Goal: Information Seeking & Learning: Learn about a topic

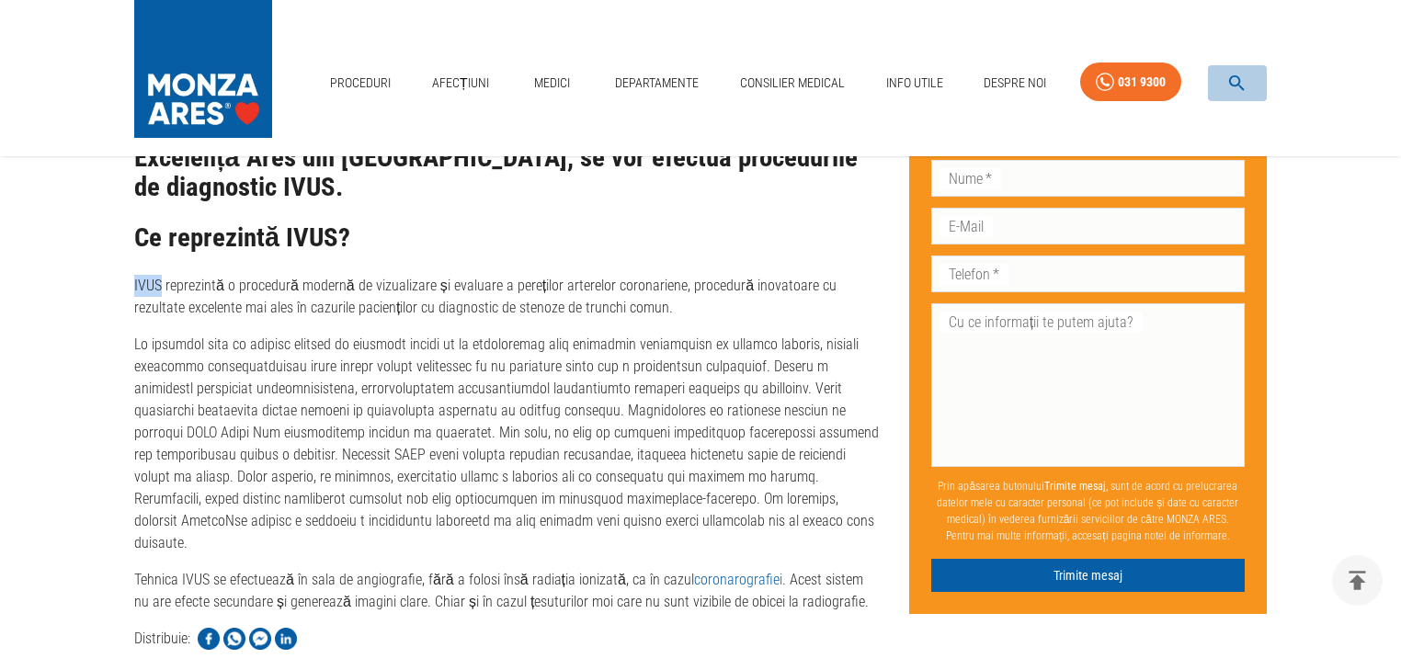
click at [1239, 75] on icon "button" at bounding box center [1236, 83] width 21 height 21
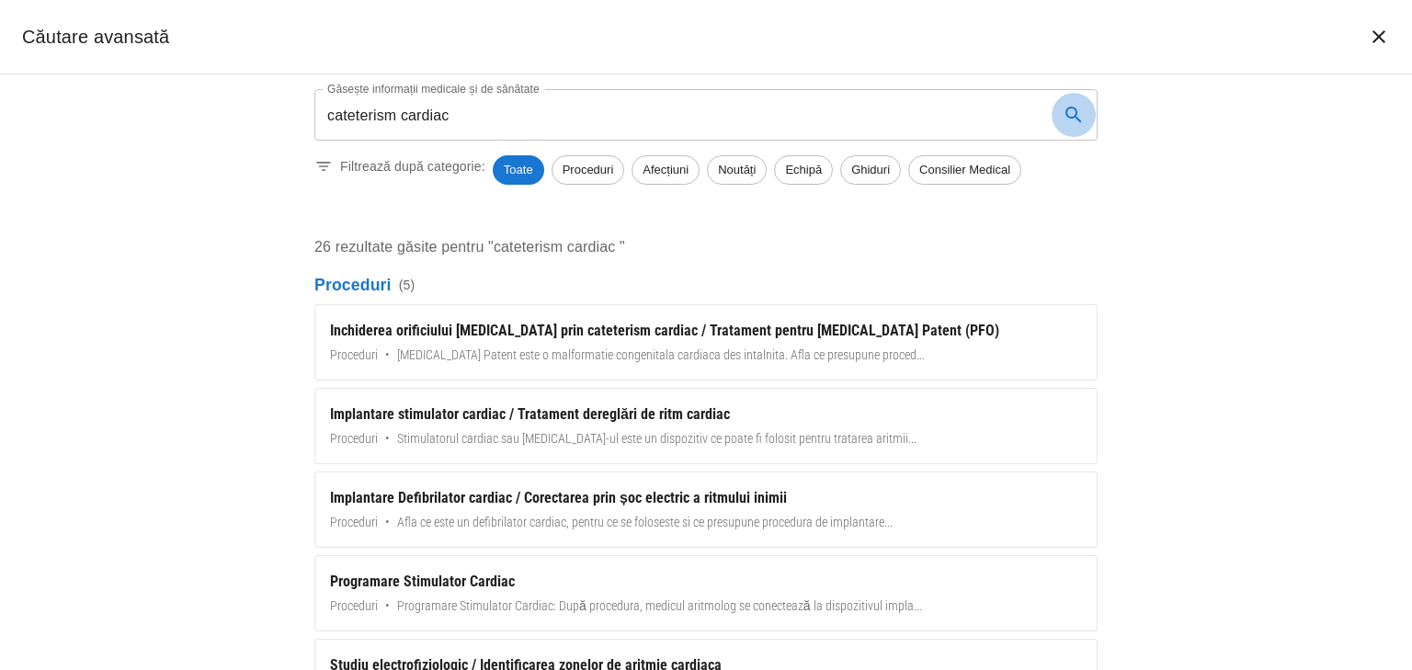
click at [1081, 115] on icon "search" at bounding box center [1074, 115] width 22 height 22
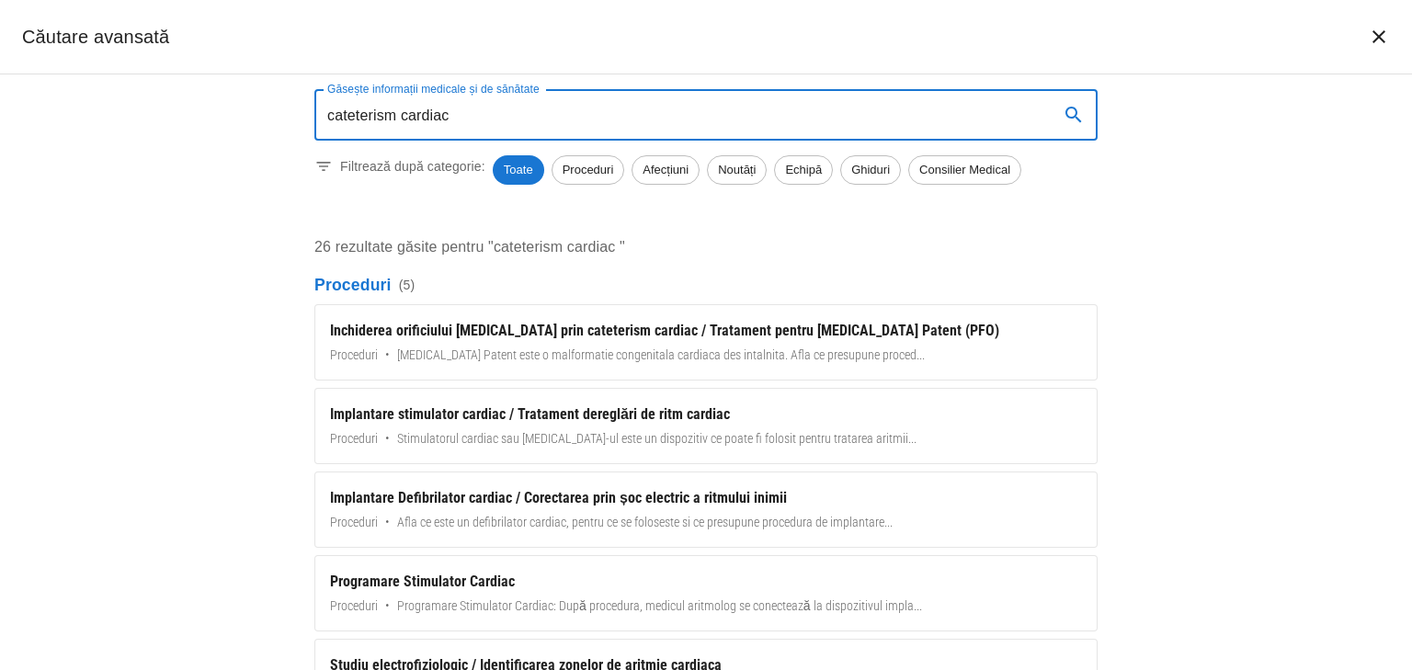
drag, startPoint x: 536, startPoint y: 105, endPoint x: 302, endPoint y: 98, distance: 234.5
click at [302, 98] on div "Găsește informații medicale și de sănătate cateterism cardiac Găsește informați…" at bounding box center [705, 374] width 827 height 600
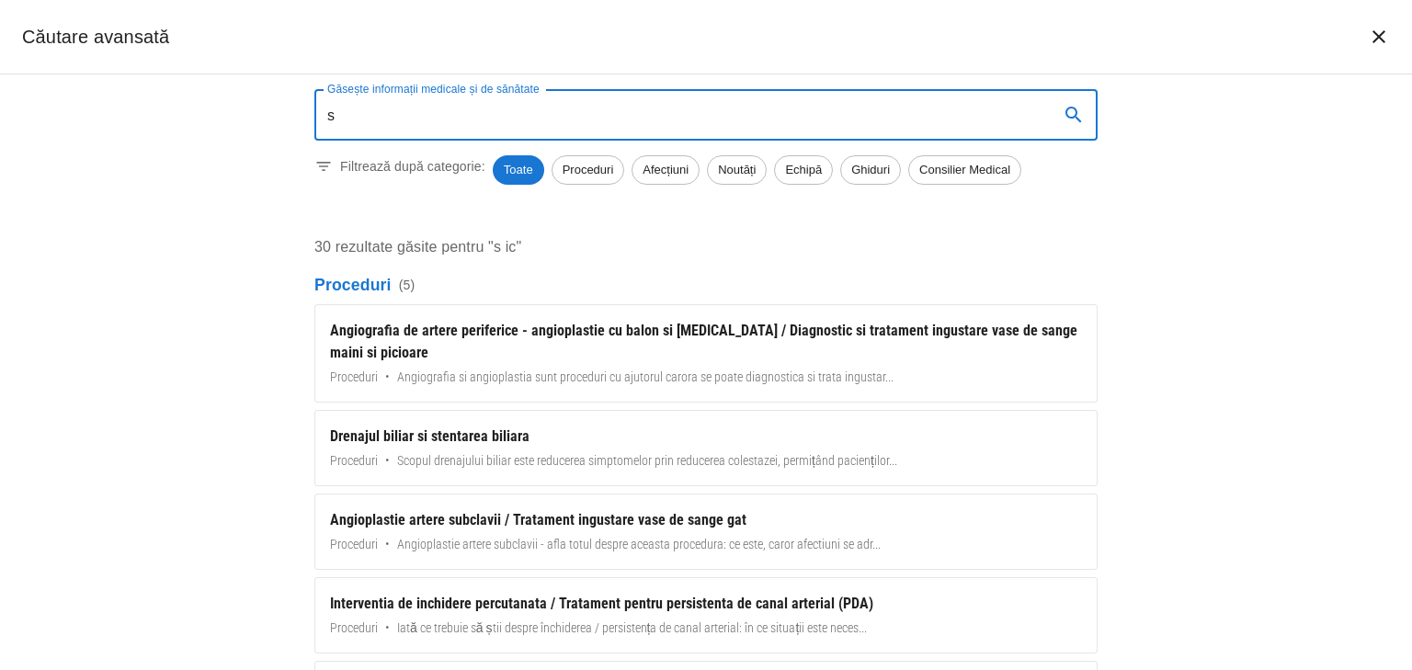
type input "s"
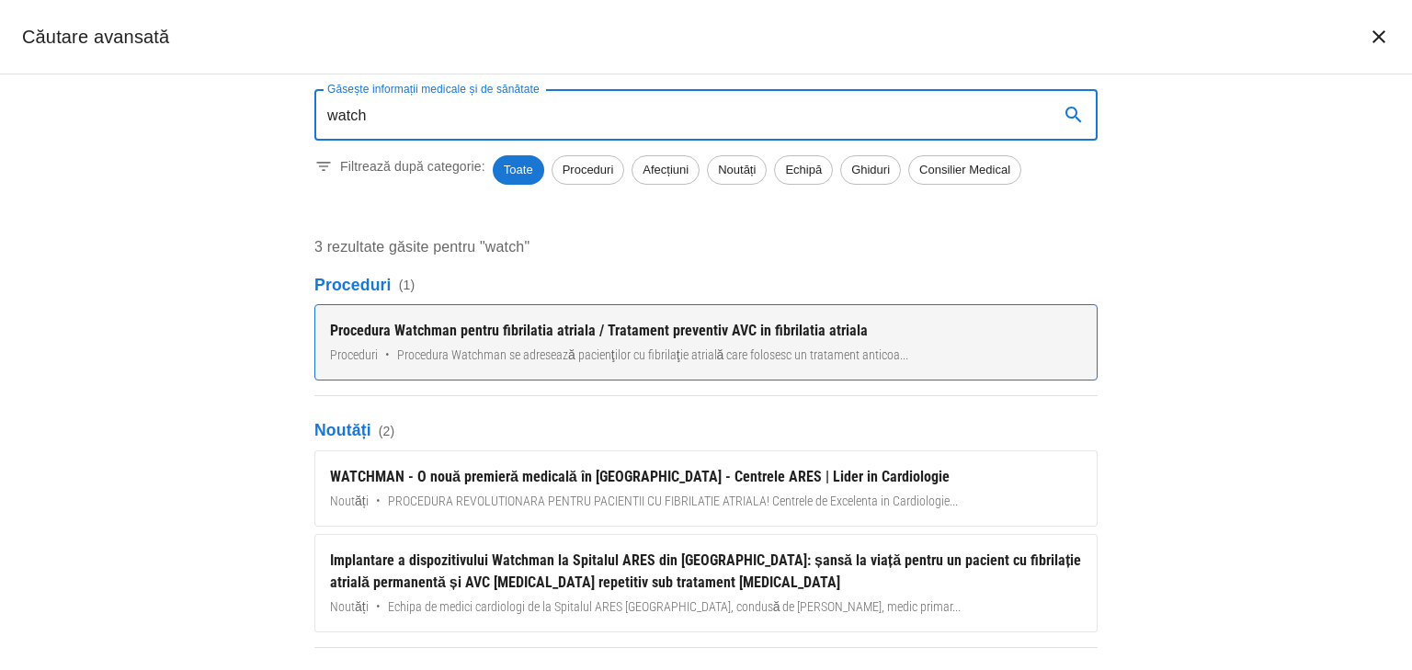
type input "watch"
click at [512, 331] on div "Procedura Watchman pentru fibrilatia atriala / Tratament preventiv AVC in fibri…" at bounding box center [706, 331] width 752 height 22
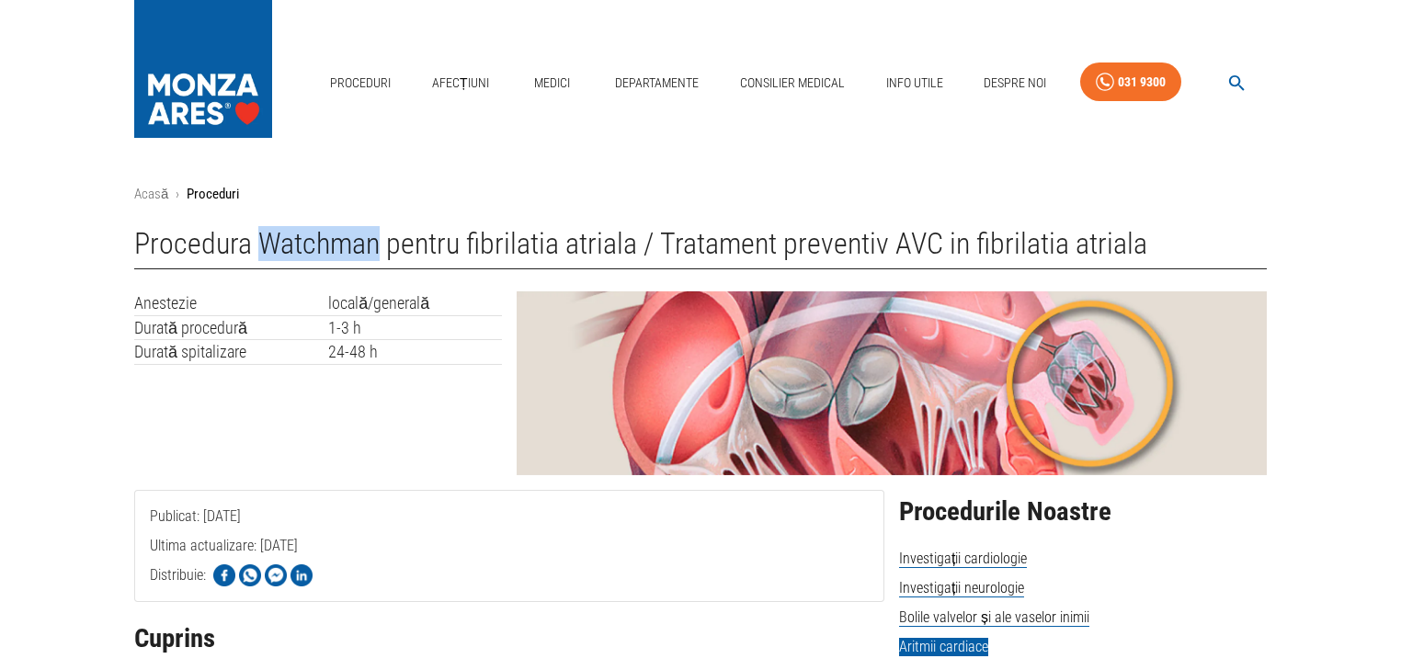
drag, startPoint x: 263, startPoint y: 246, endPoint x: 375, endPoint y: 257, distance: 112.7
click at [375, 257] on h1 "Procedura Watchman pentru fibrilatia atriala / Tratament preventiv AVC in fibri…" at bounding box center [700, 248] width 1133 height 42
copy h1 "Watchman"
click at [356, 383] on div "Anestezie locală/generală Durată procedură 1-3 h Durată spitalizare 24-48 h" at bounding box center [311, 376] width 382 height 199
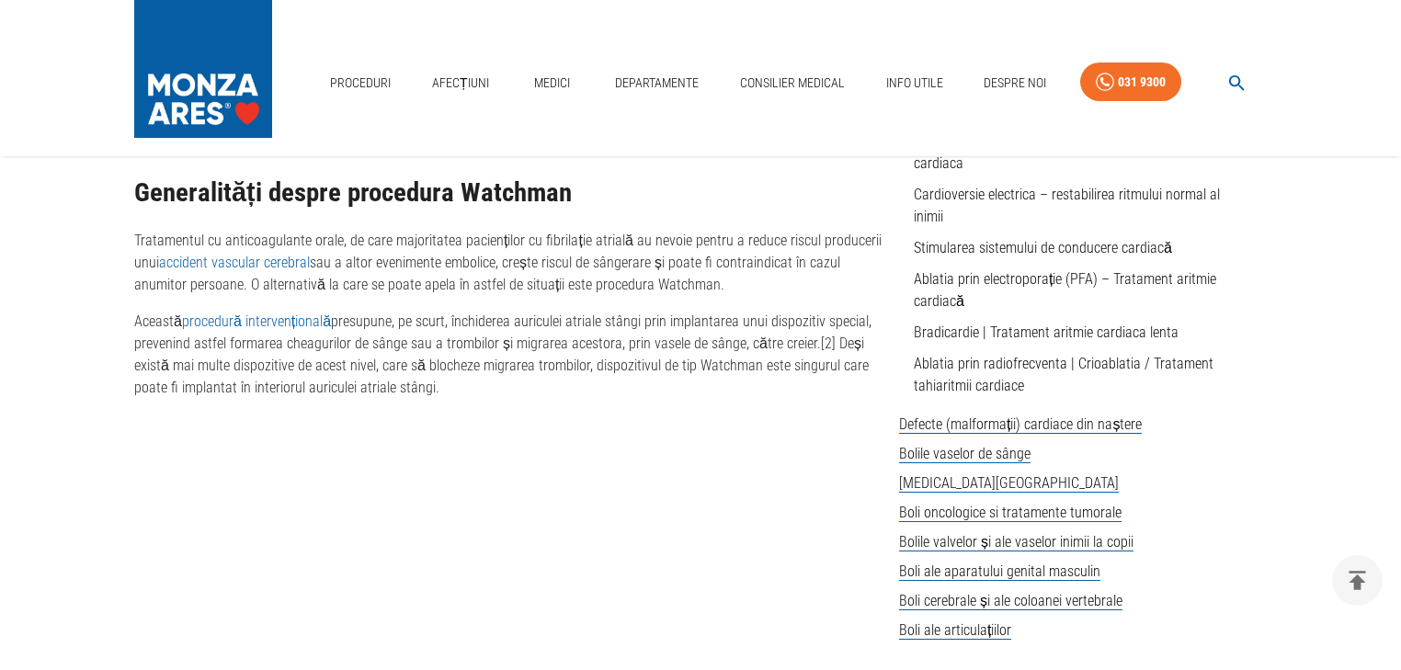
scroll to position [956, 0]
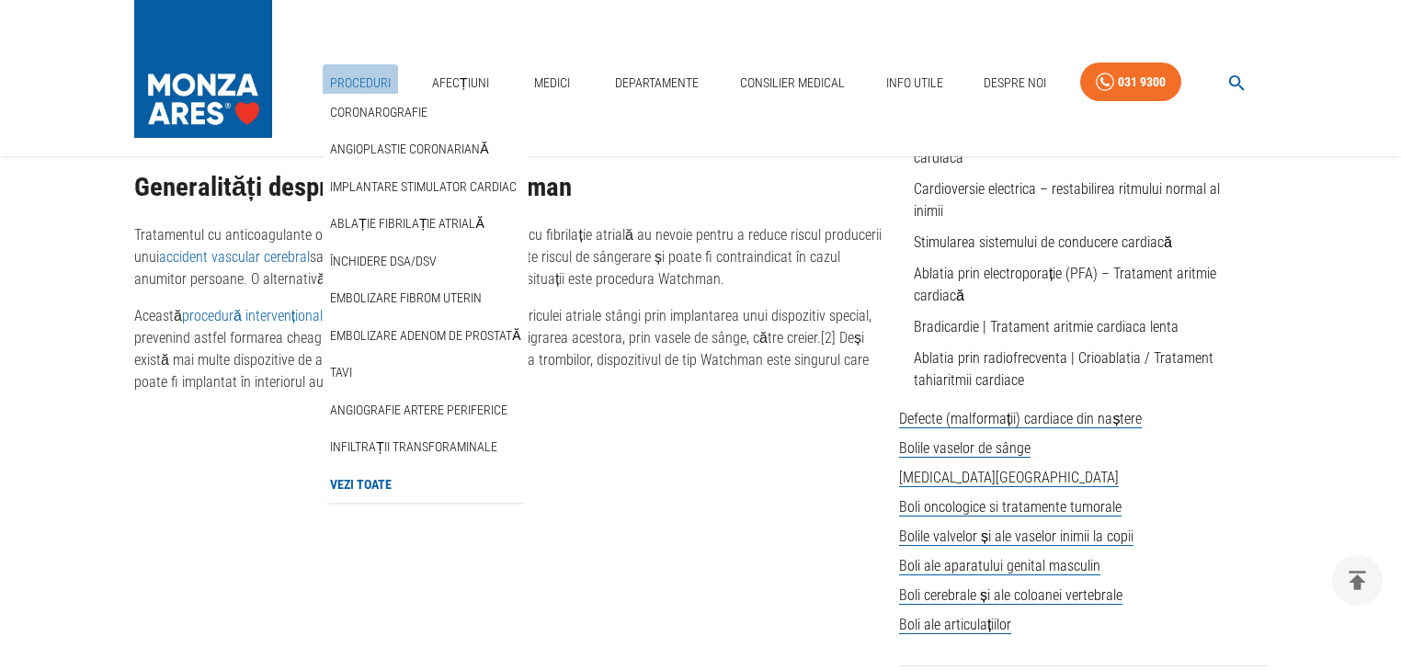
click at [344, 89] on link "Proceduri" at bounding box center [360, 83] width 75 height 38
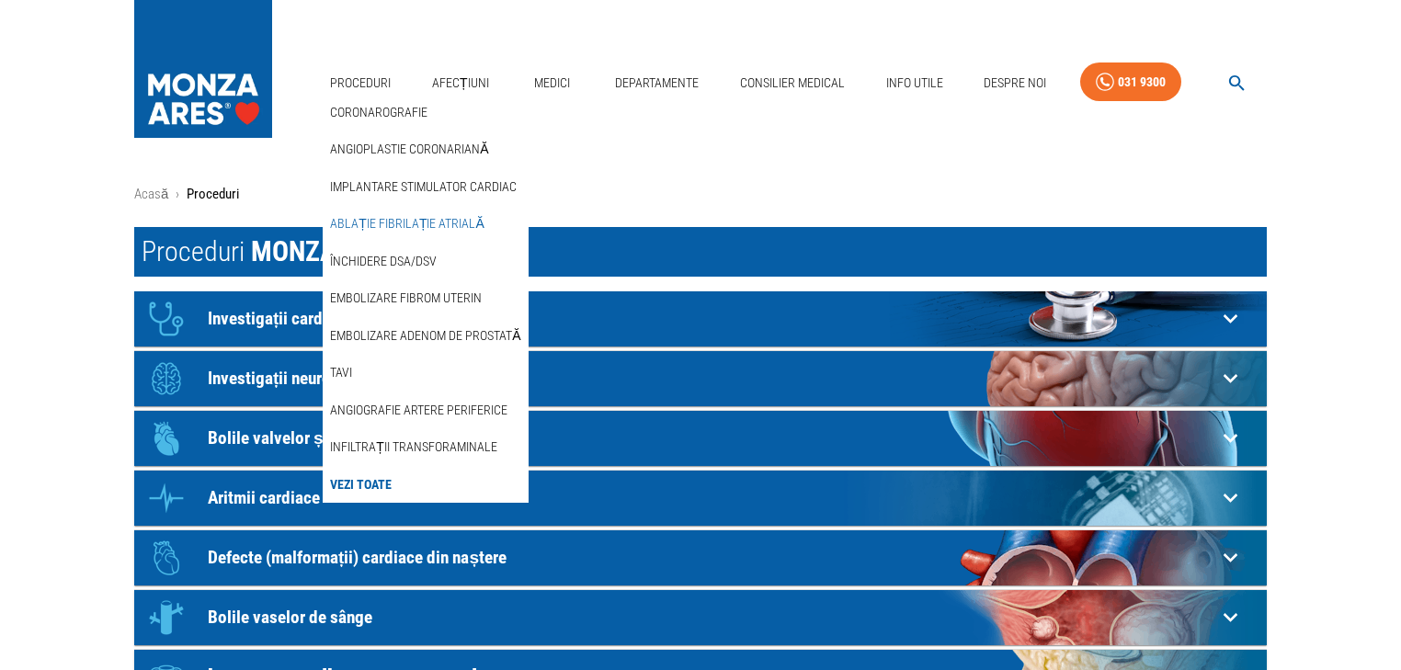
click at [388, 228] on link "Ablație fibrilație atrială" at bounding box center [406, 224] width 161 height 30
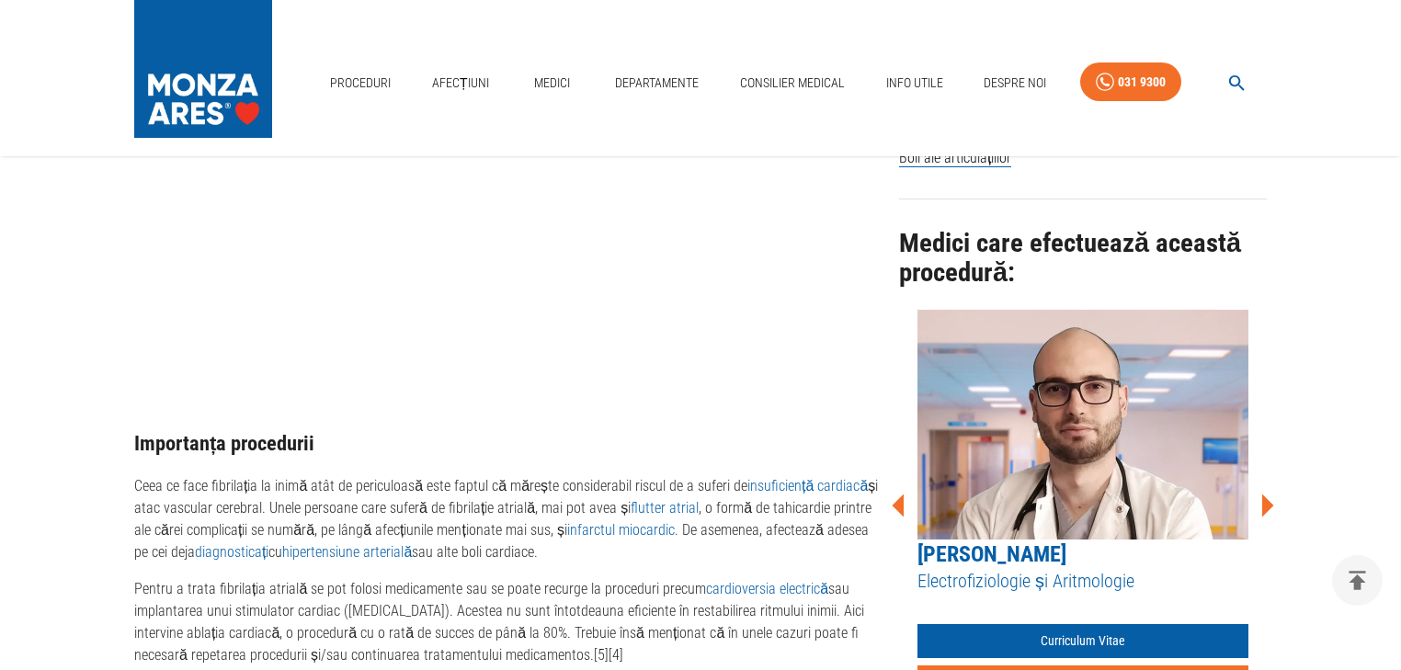
scroll to position [1397, 0]
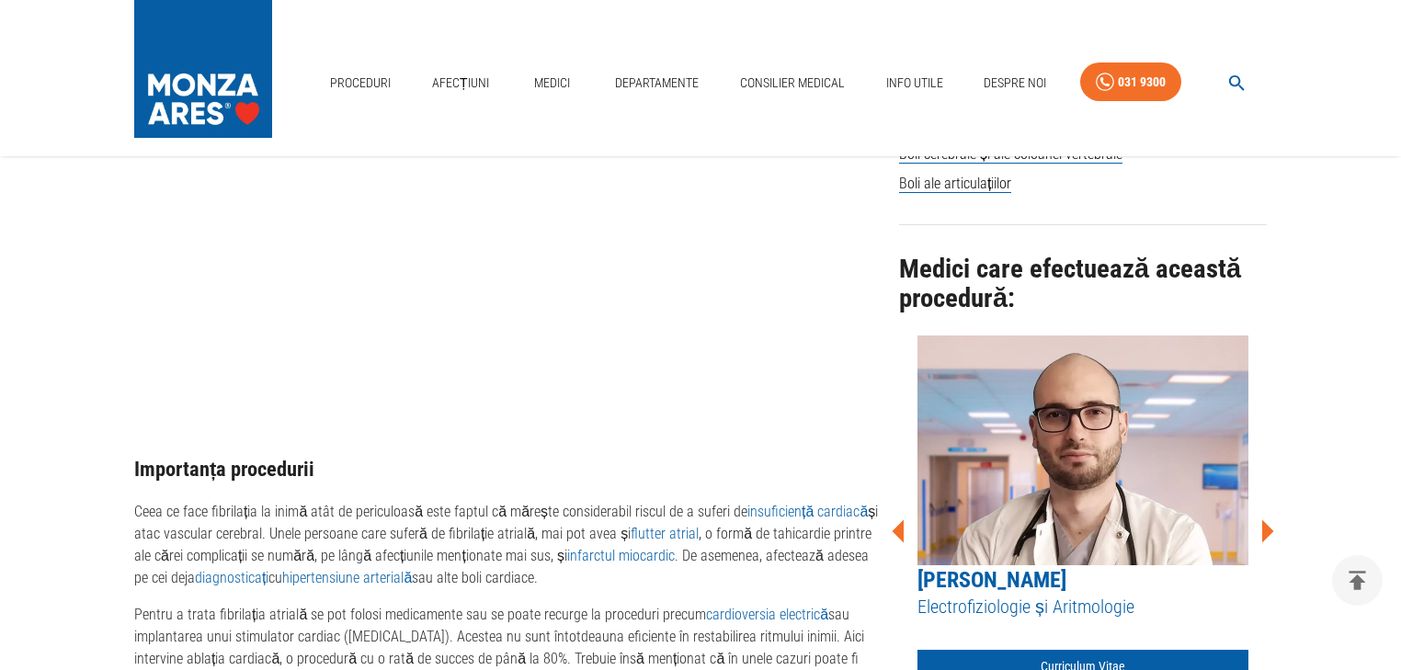
click at [1270, 504] on icon at bounding box center [1266, 531] width 55 height 55
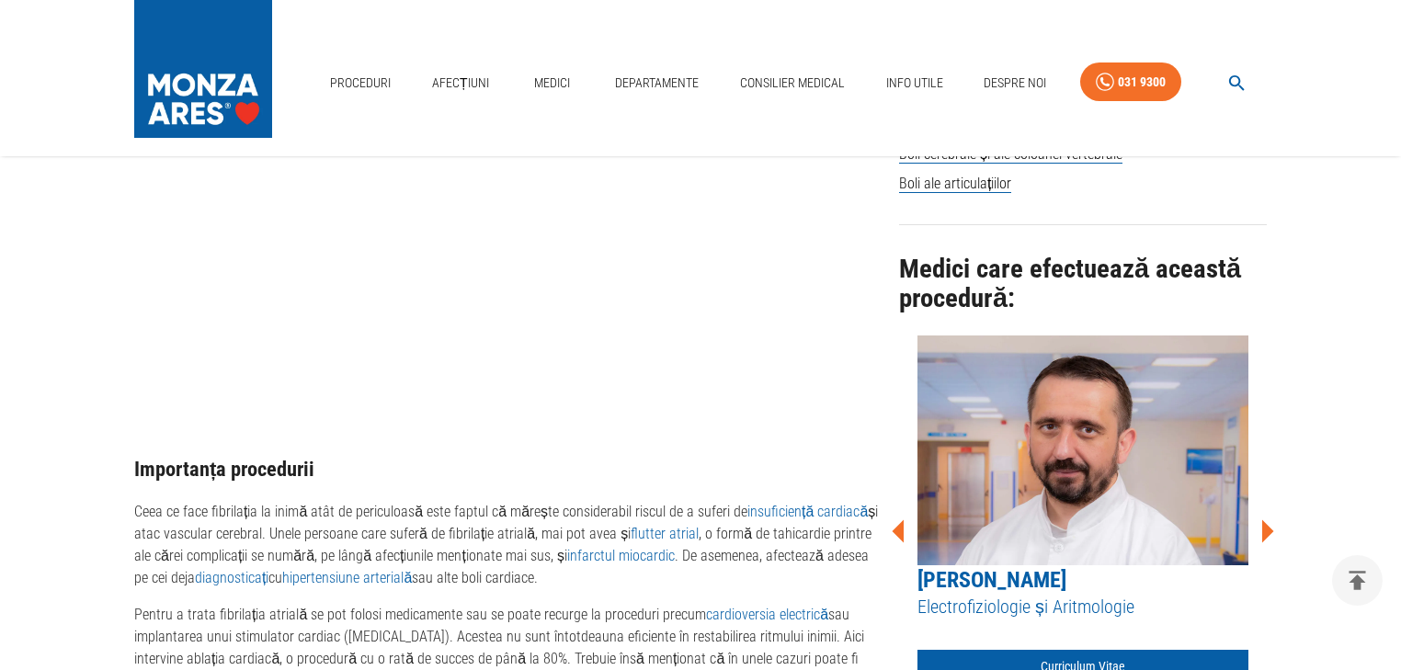
click at [1270, 504] on icon at bounding box center [1266, 531] width 55 height 55
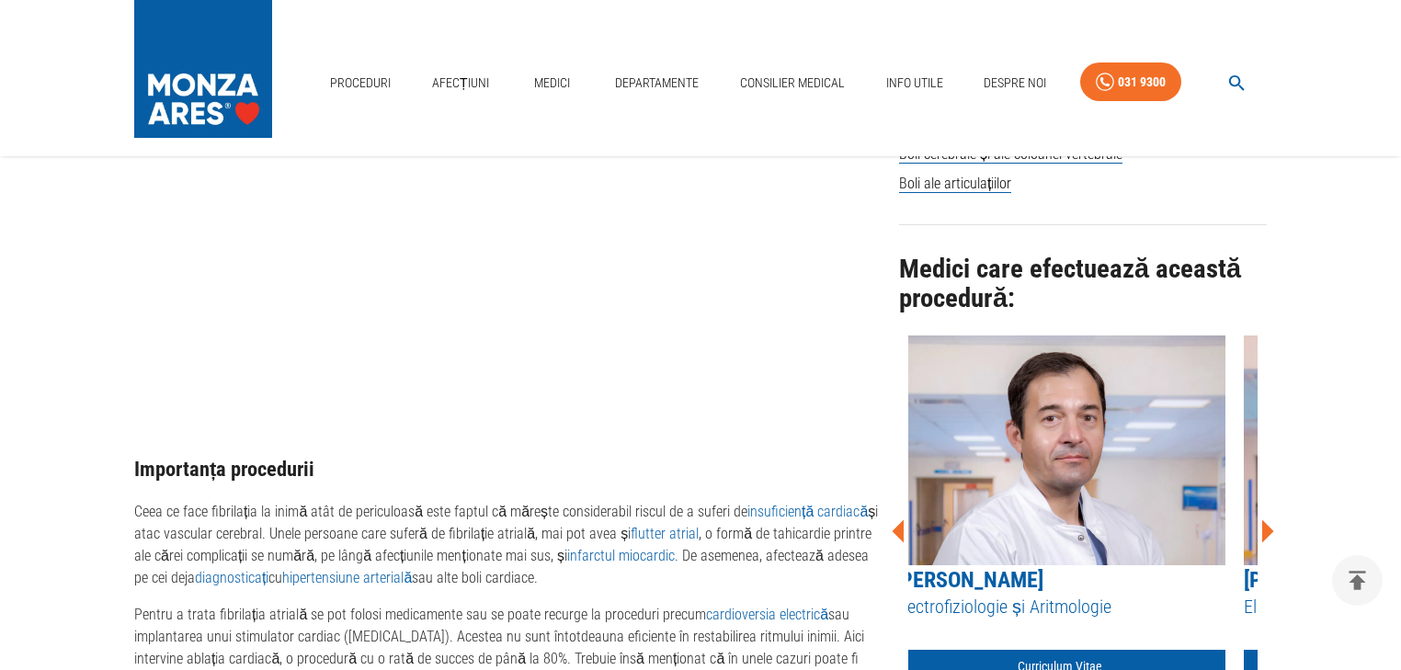
drag, startPoint x: 1148, startPoint y: 560, endPoint x: 1171, endPoint y: 554, distance: 23.6
click at [1171, 554] on div "Dr. Corneliu Iorgulescu Electrofiziologie și Aritmologie Curriculum Vitae Progr…" at bounding box center [1059, 529] width 331 height 386
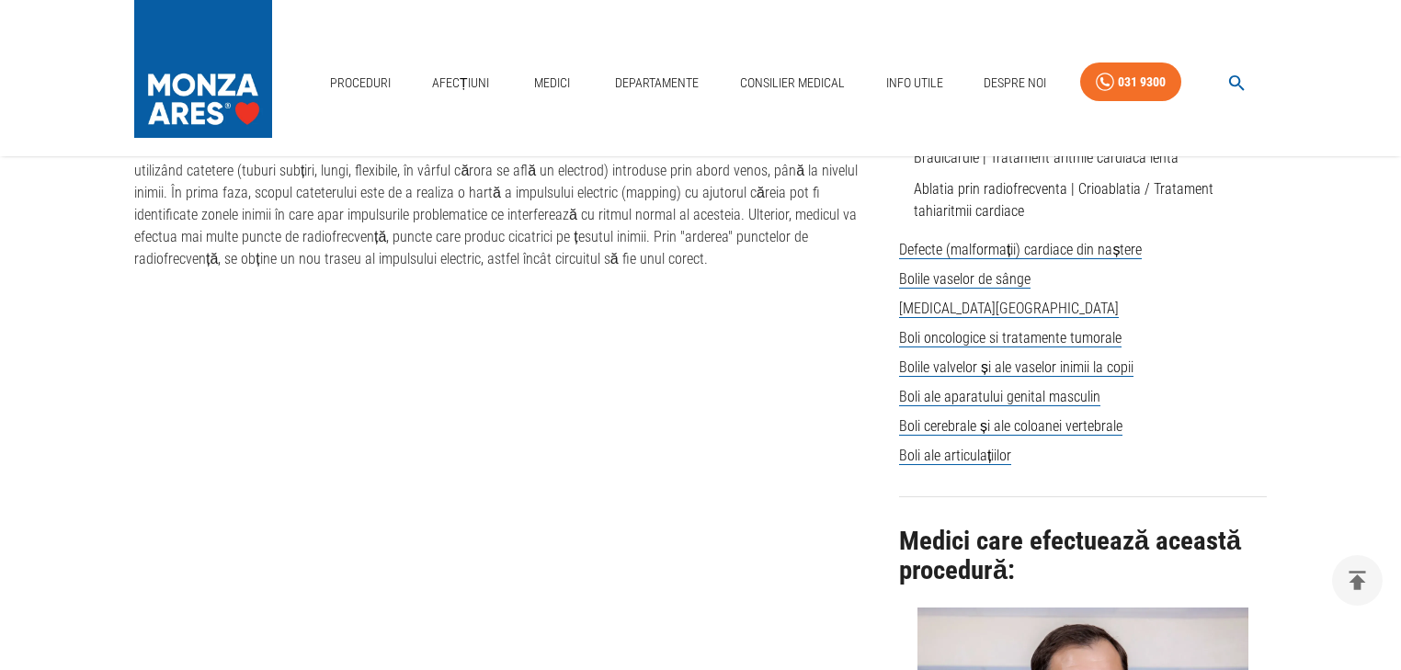
scroll to position [1103, 0]
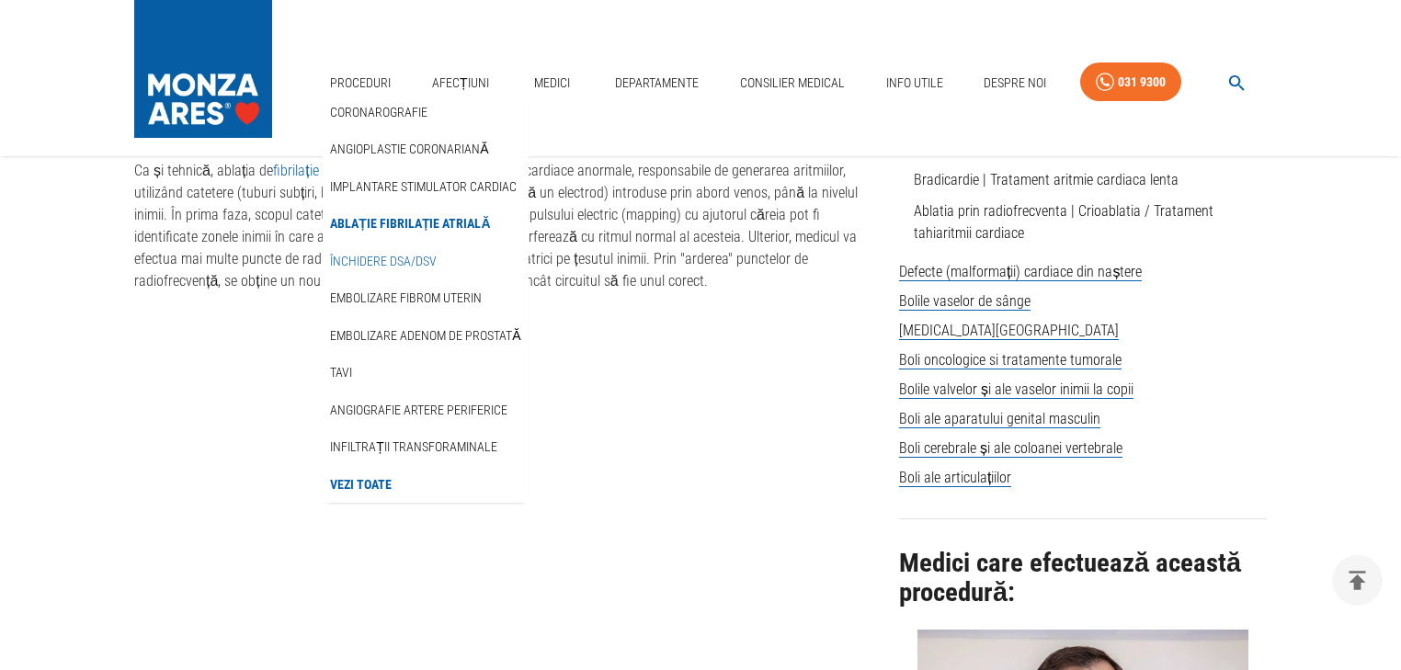
click at [358, 266] on link "Închidere DSA/DSV" at bounding box center [383, 261] width 114 height 30
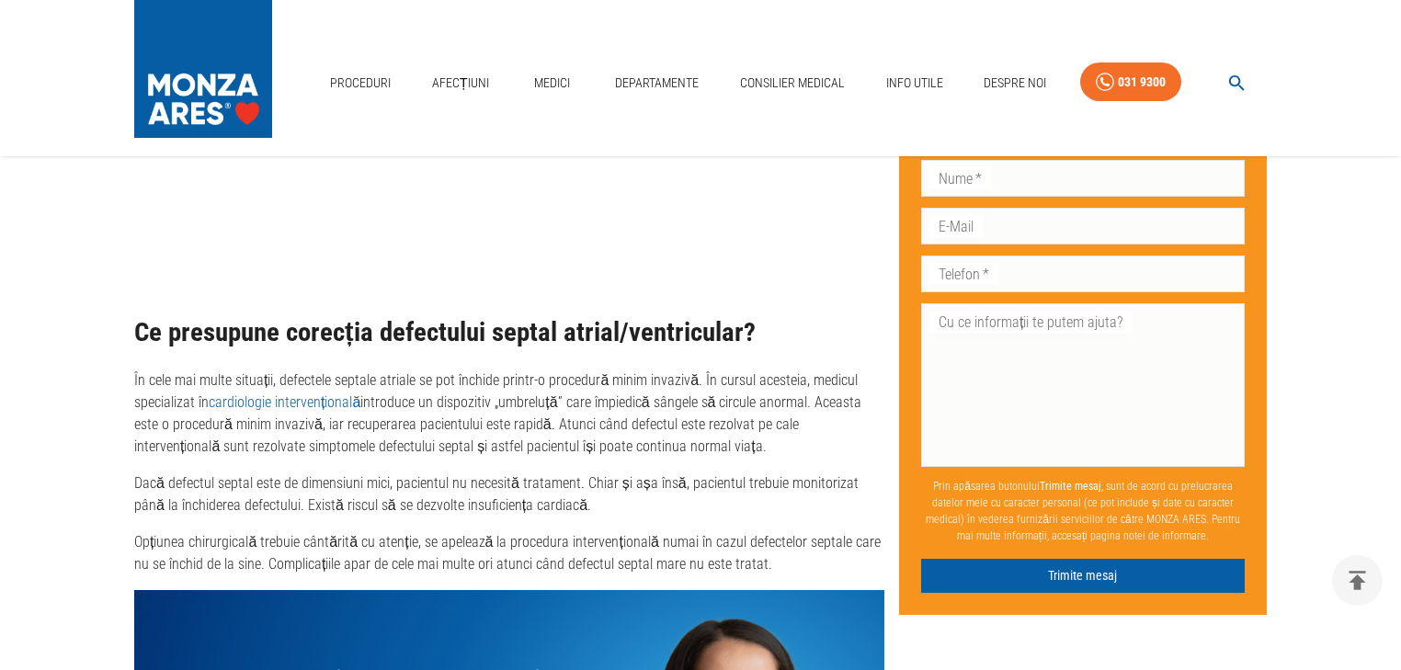
scroll to position [2427, 0]
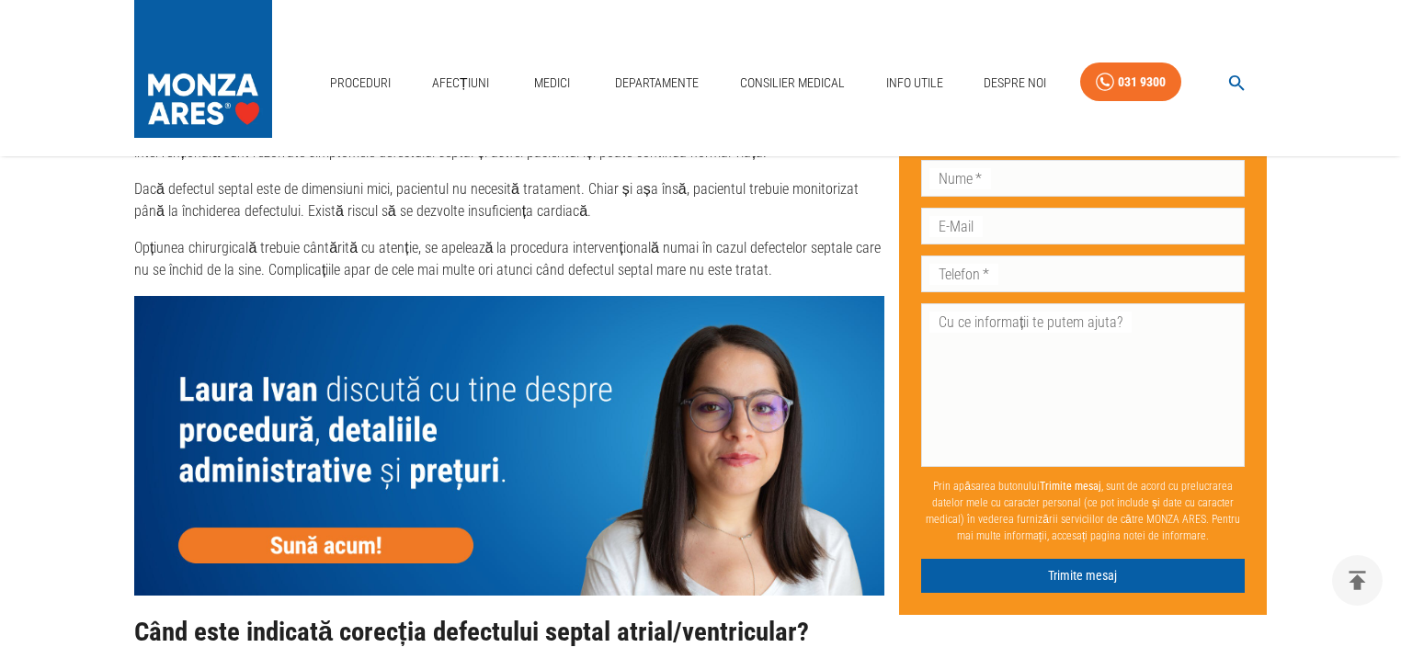
click at [298, 560] on img at bounding box center [509, 446] width 750 height 300
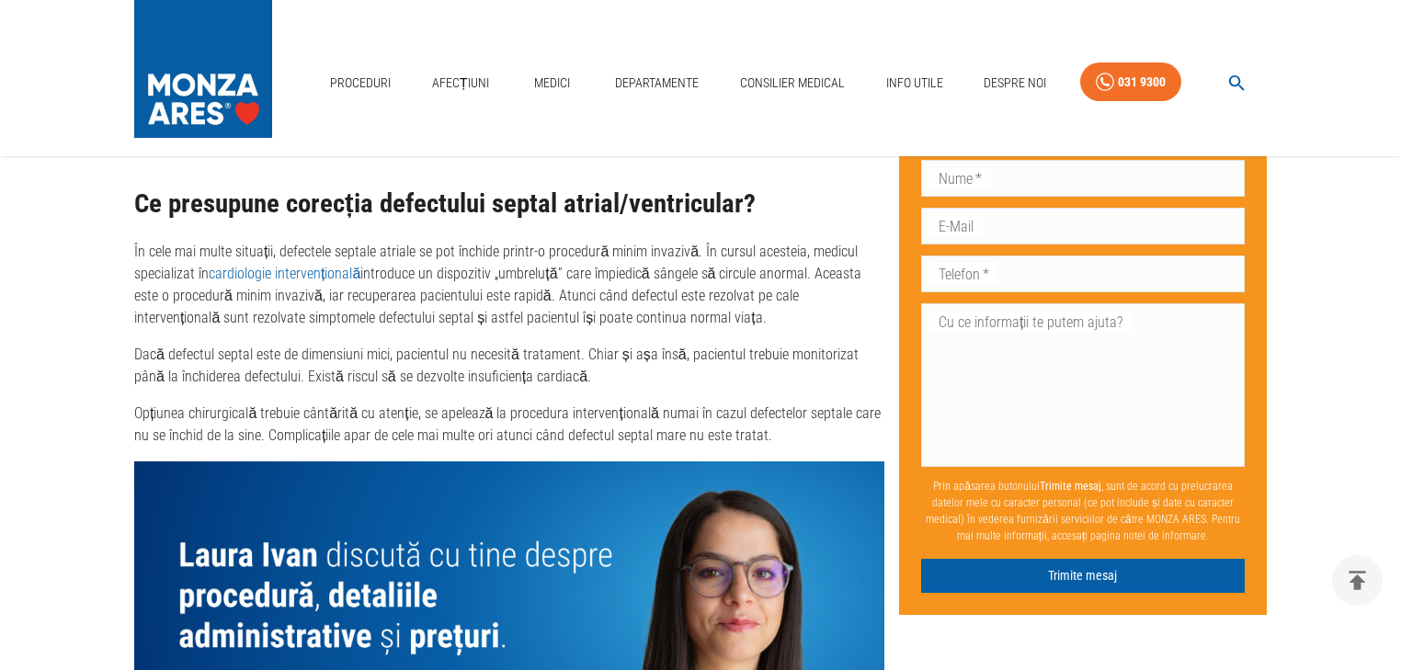
scroll to position [2133, 0]
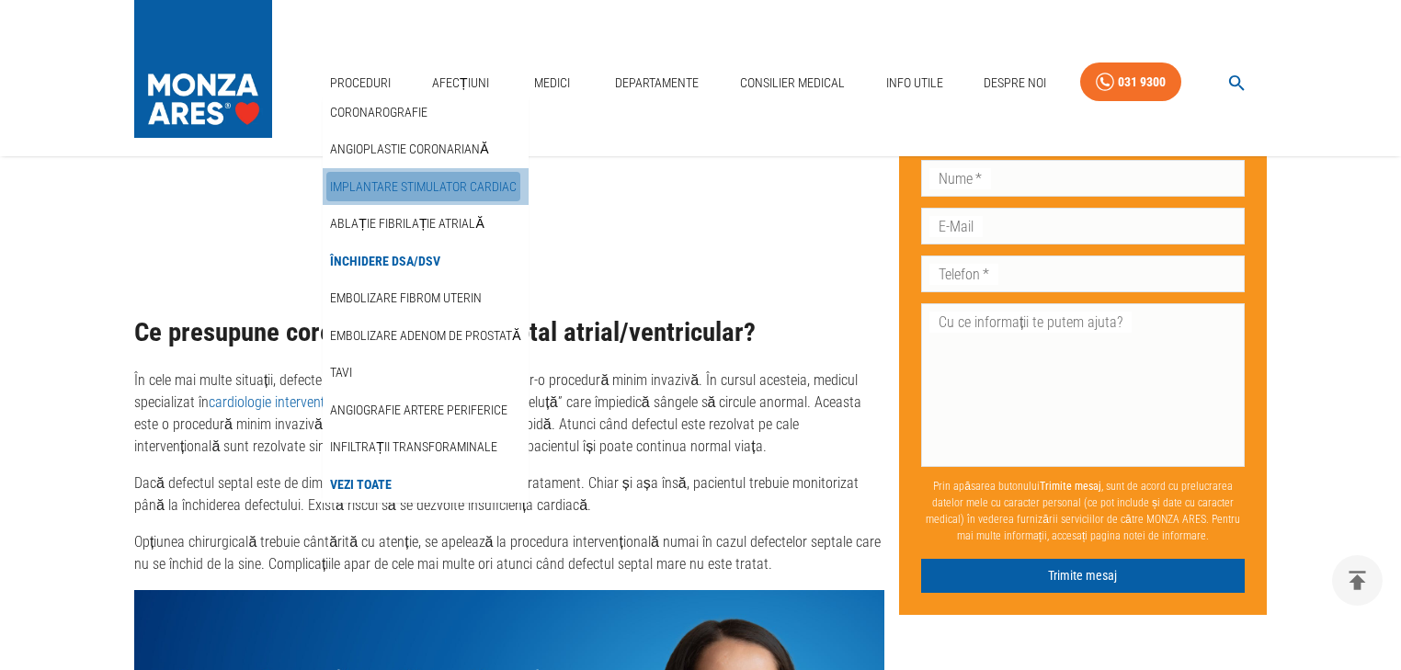
click at [396, 178] on link "Implantare stimulator cardiac" at bounding box center [423, 187] width 194 height 30
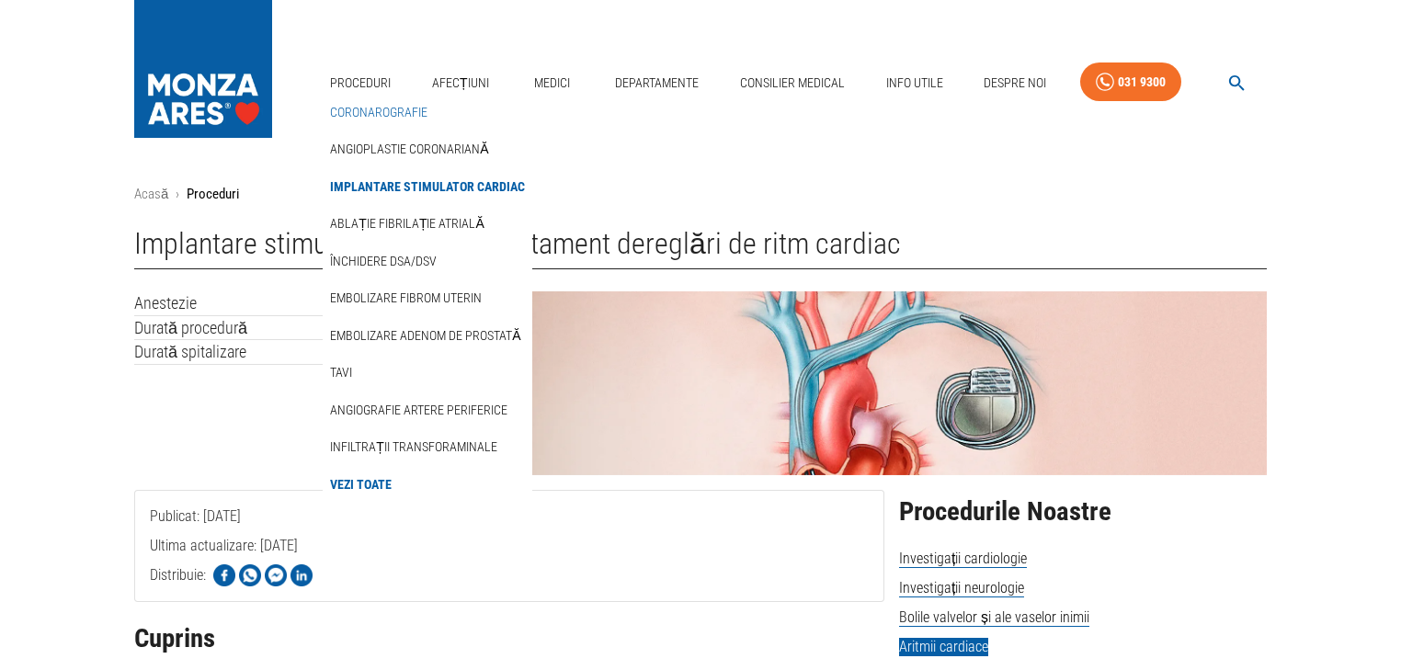
click at [382, 103] on link "Coronarografie" at bounding box center [378, 112] width 105 height 30
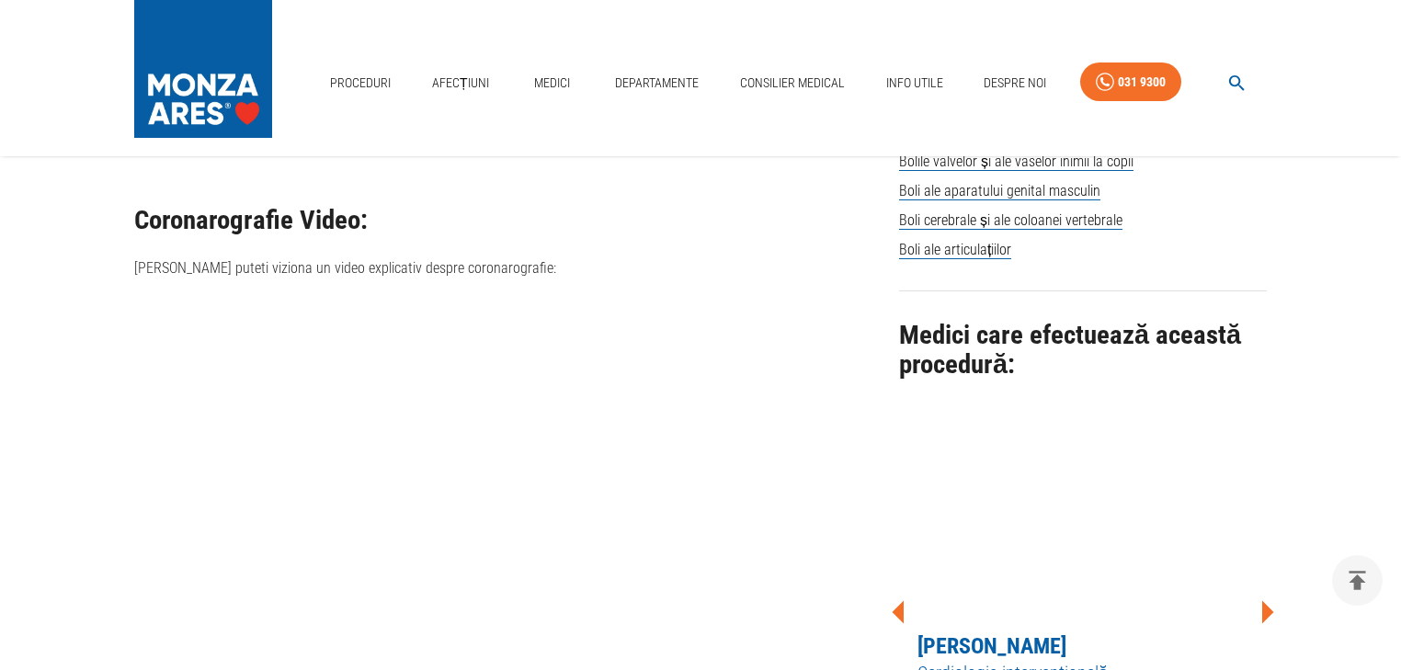
scroll to position [1416, 0]
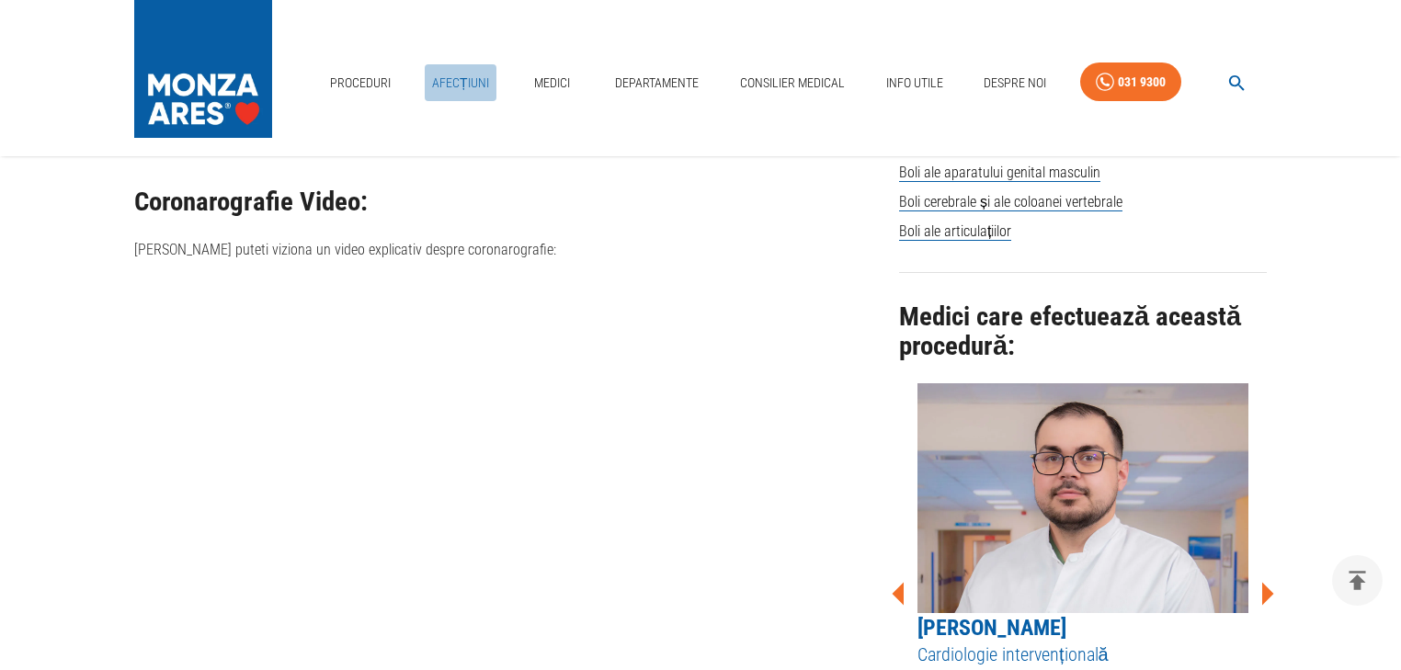
click at [470, 82] on link "Afecțiuni" at bounding box center [461, 83] width 72 height 38
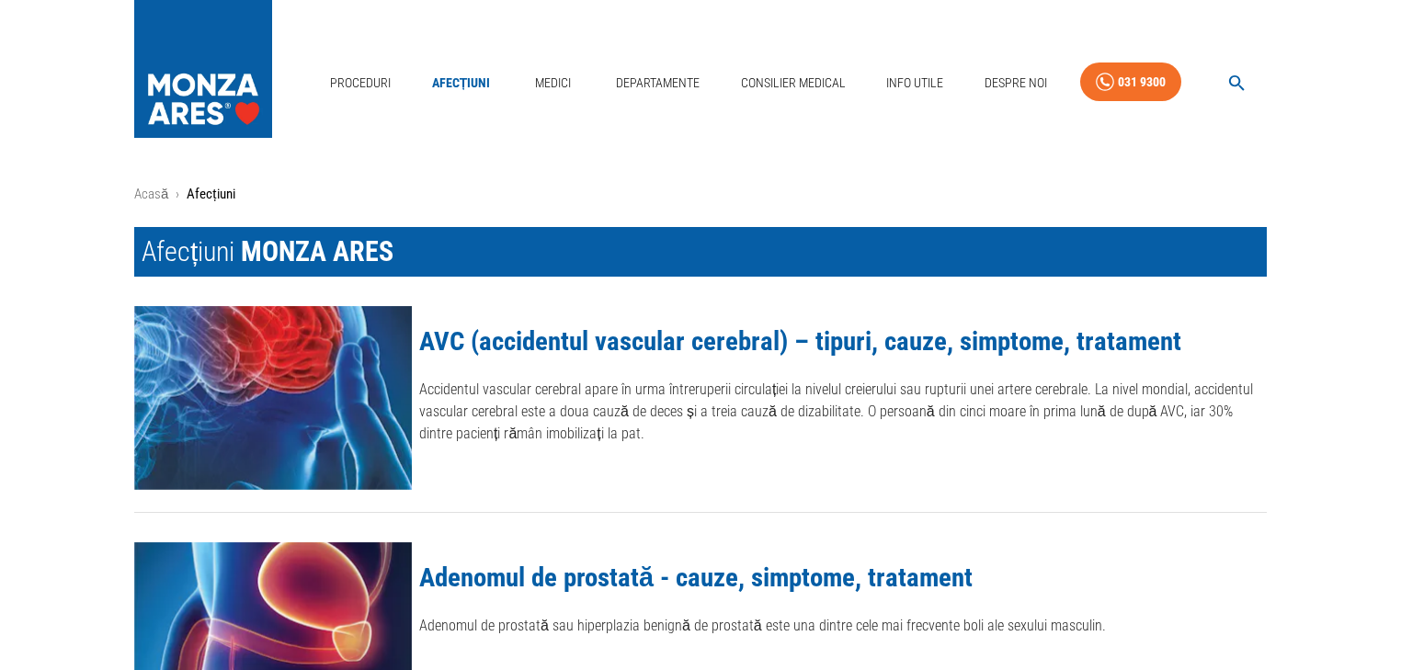
click at [1247, 106] on nav "Proceduri Afecțiuni Medici Departamente Consilier Medical Info Utile Despre Noi…" at bounding box center [795, 79] width 944 height 62
click at [1235, 93] on icon "button" at bounding box center [1236, 83] width 21 height 21
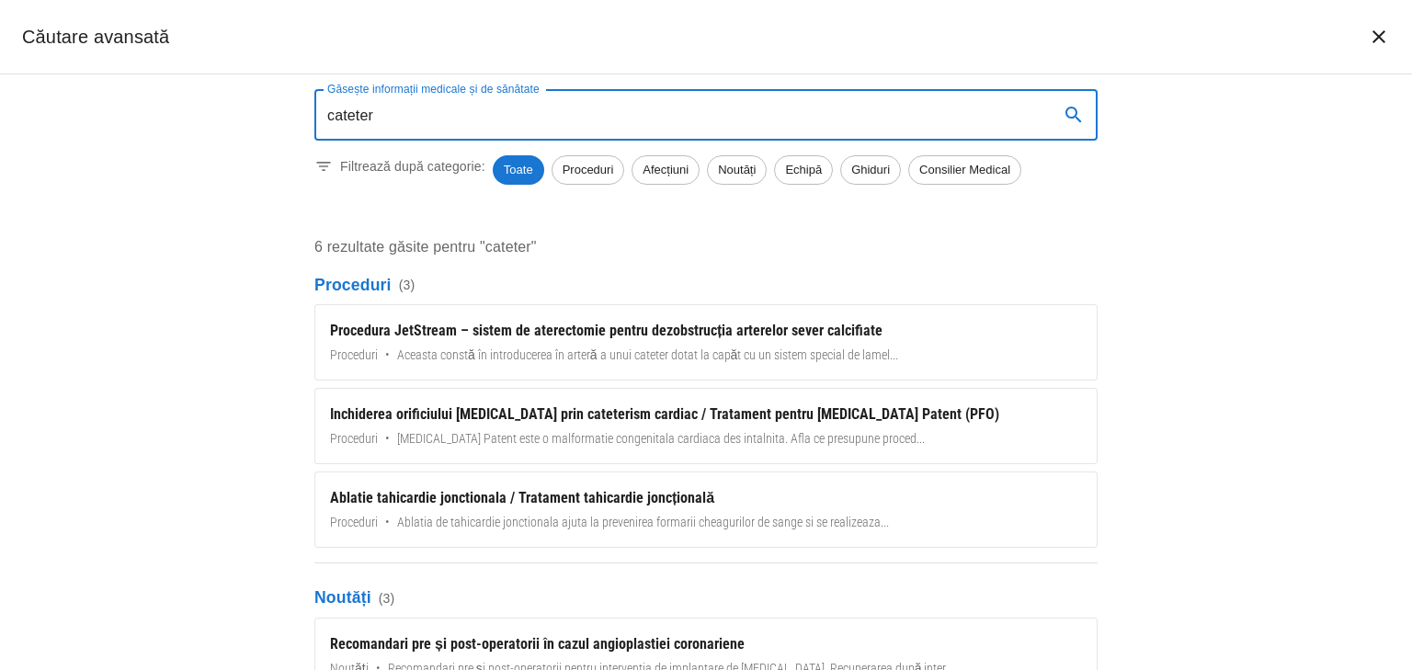
type input "cateter"
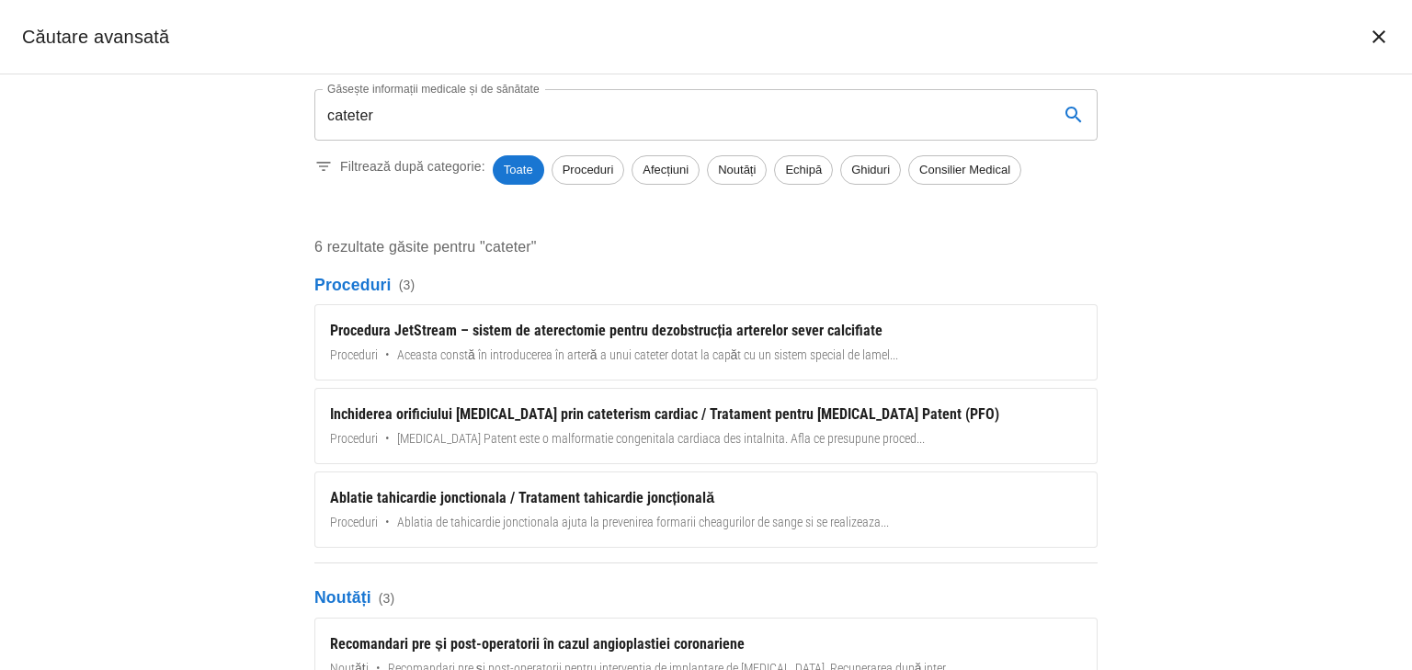
scroll to position [1602, 0]
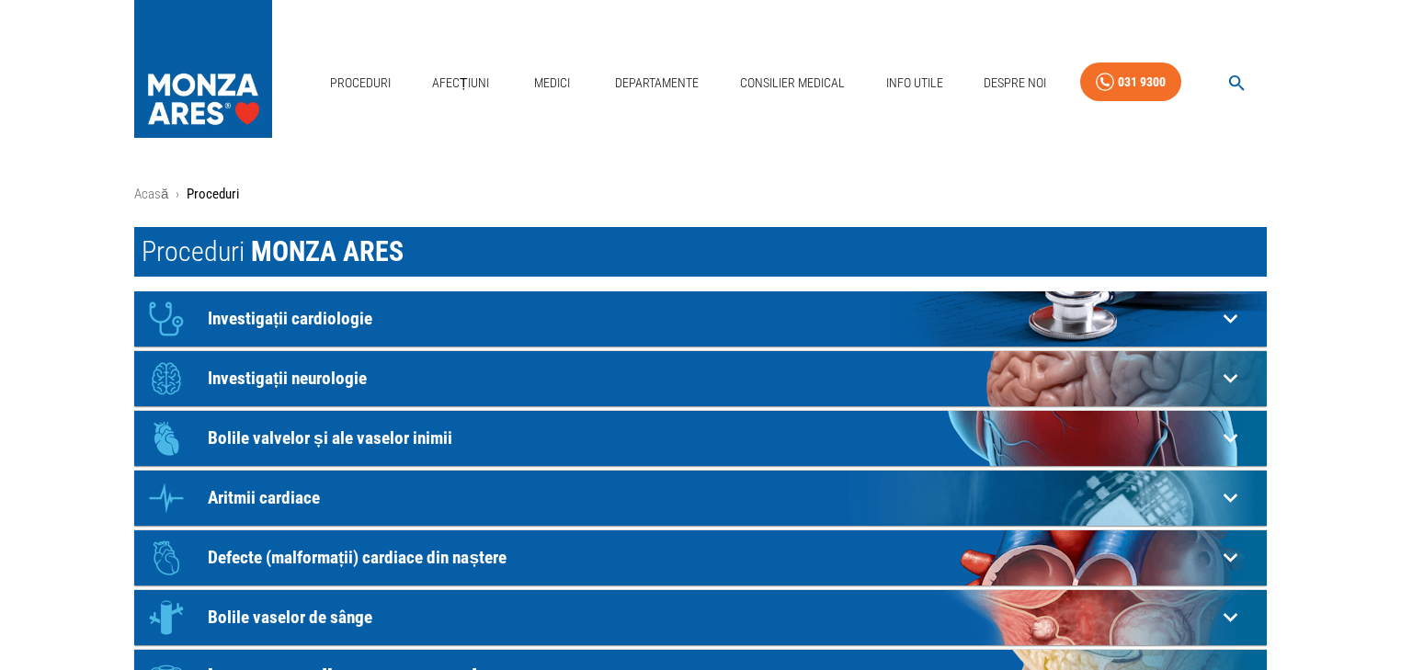
click at [375, 336] on div "Icon Investigații cardiologie" at bounding box center [677, 318] width 1077 height 55
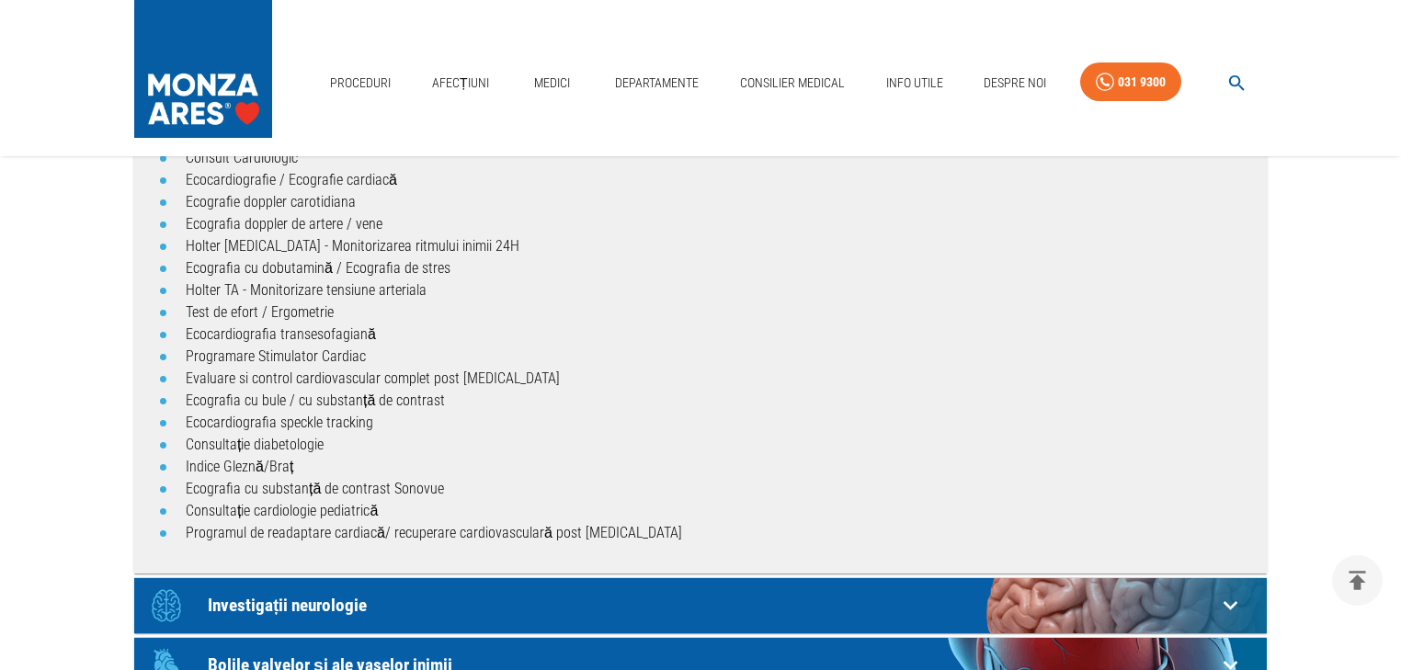
scroll to position [368, 0]
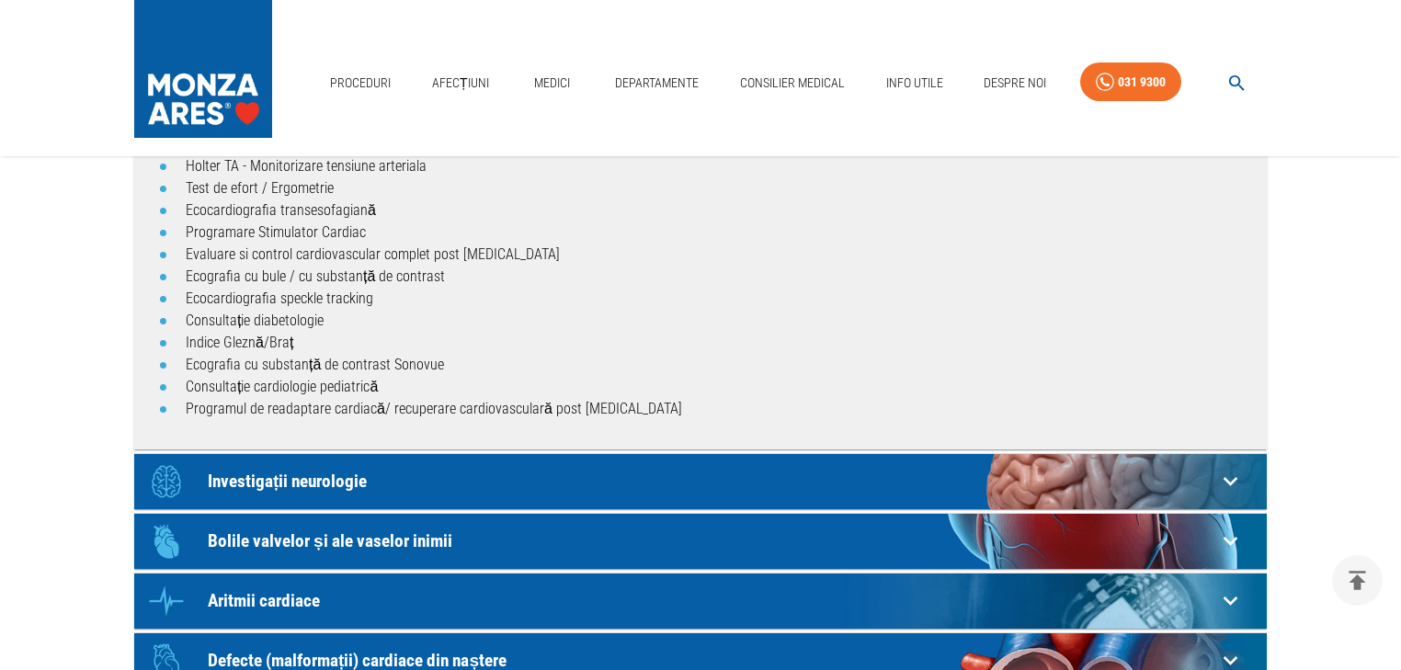
click at [356, 531] on p "Bolile valvelor și ale vaselor inimii" at bounding box center [712, 540] width 1008 height 19
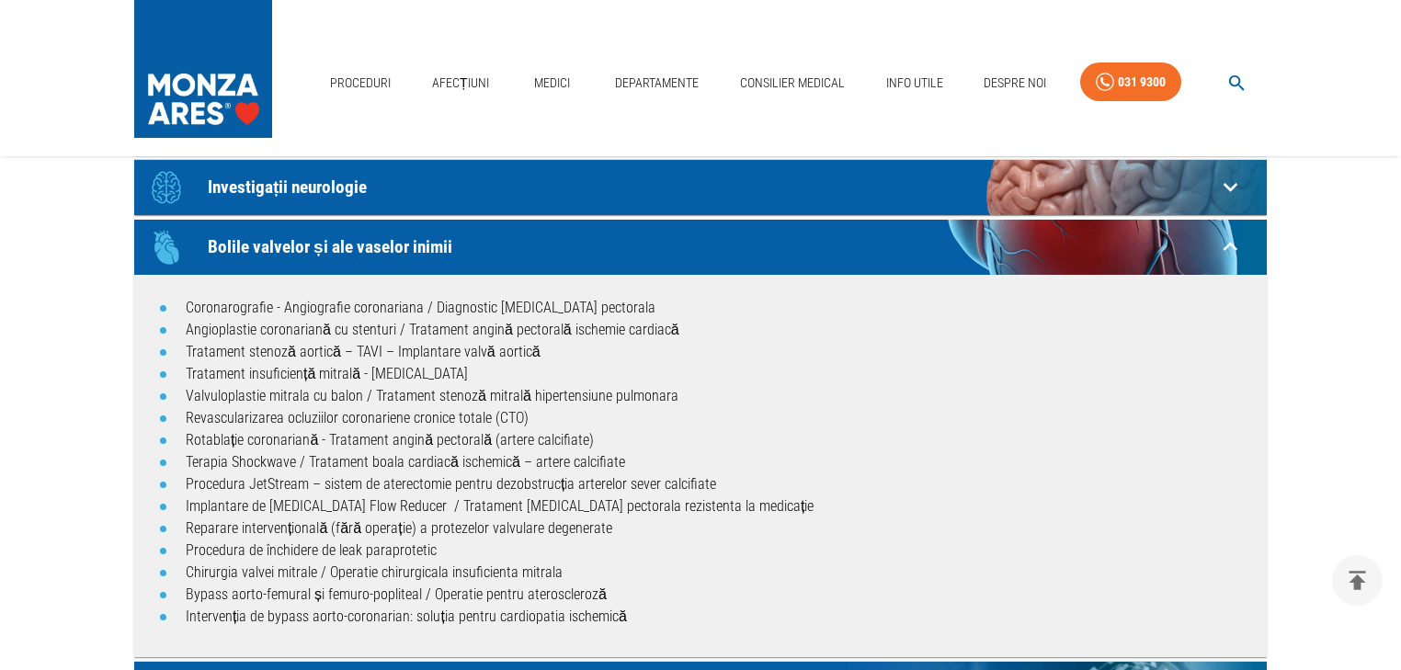
scroll to position [662, 0]
click at [352, 353] on link "Tratament stenoză aortică – TAVI – Implantare valvă aortică" at bounding box center [363, 351] width 355 height 17
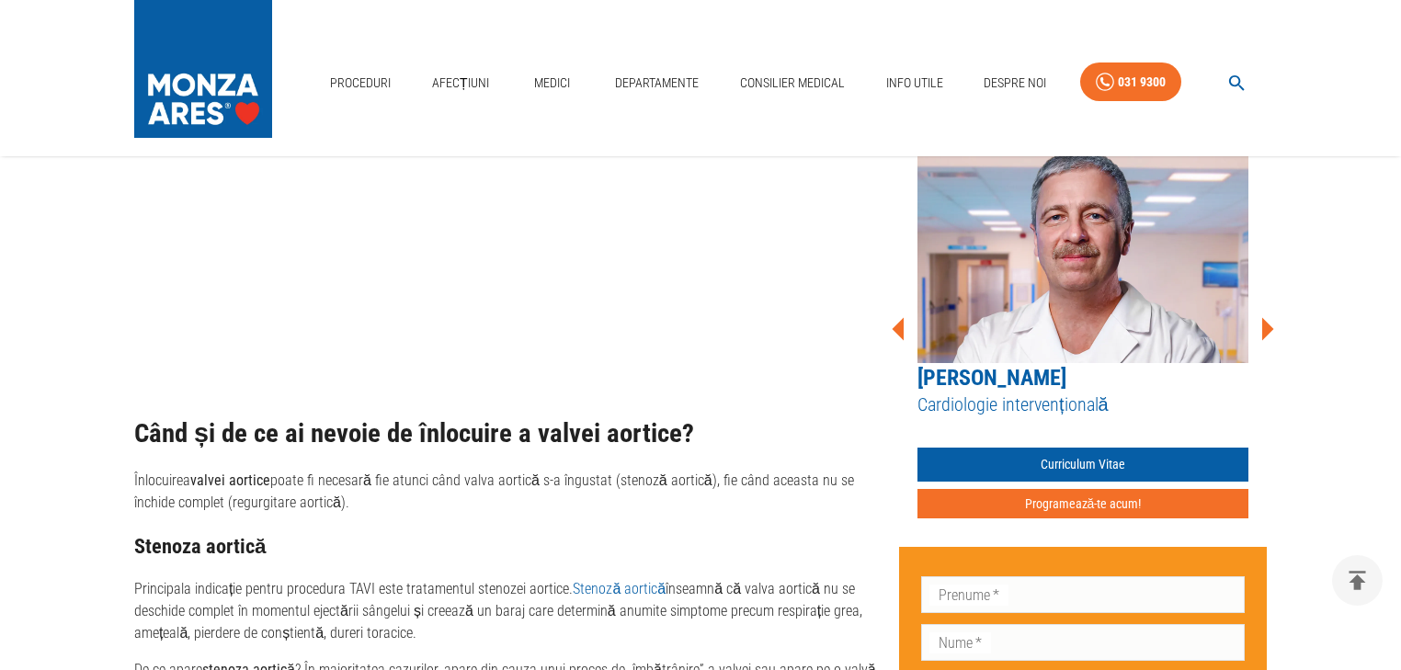
scroll to position [1692, 0]
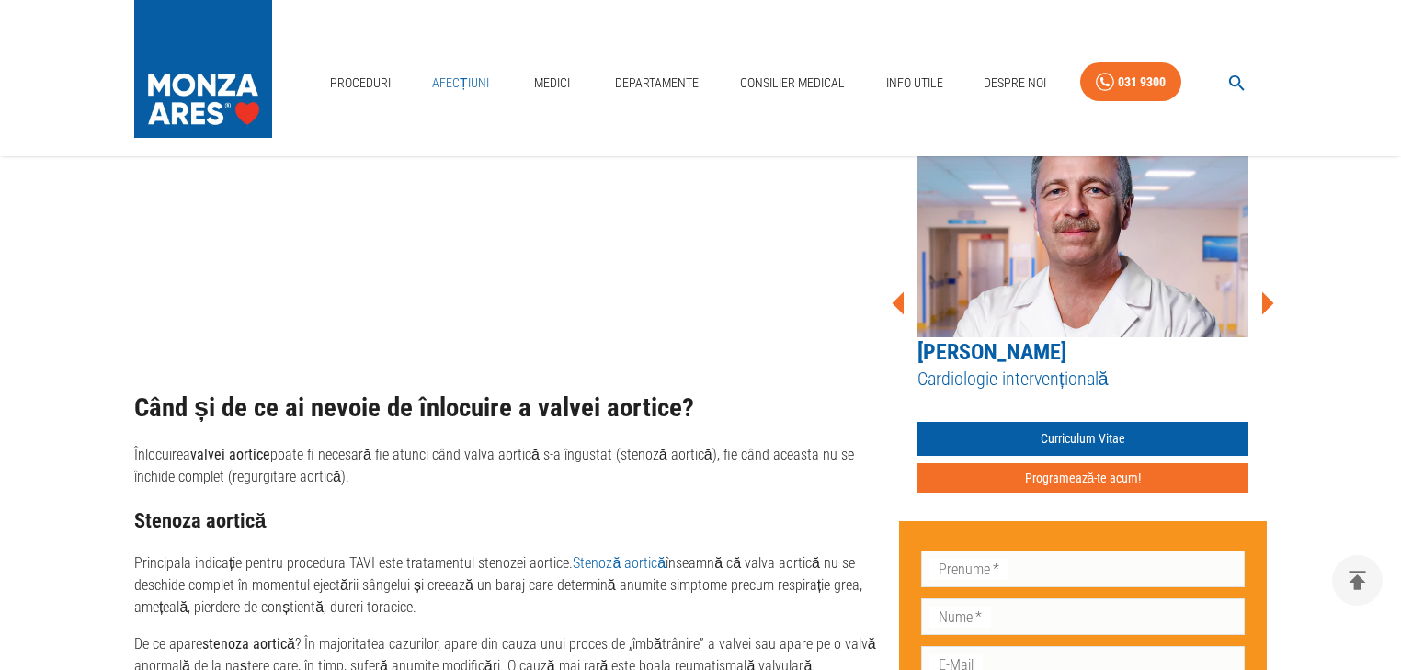
click at [457, 77] on link "Afecțiuni" at bounding box center [461, 83] width 72 height 38
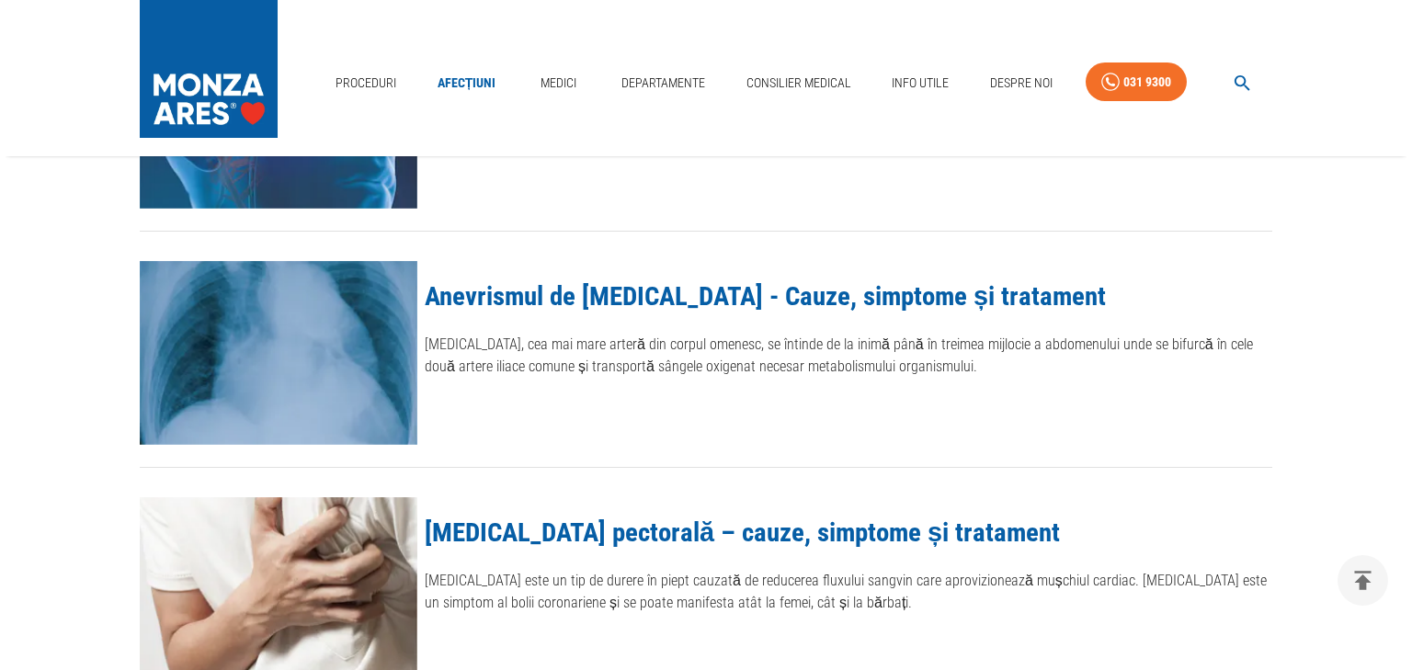
scroll to position [883, 0]
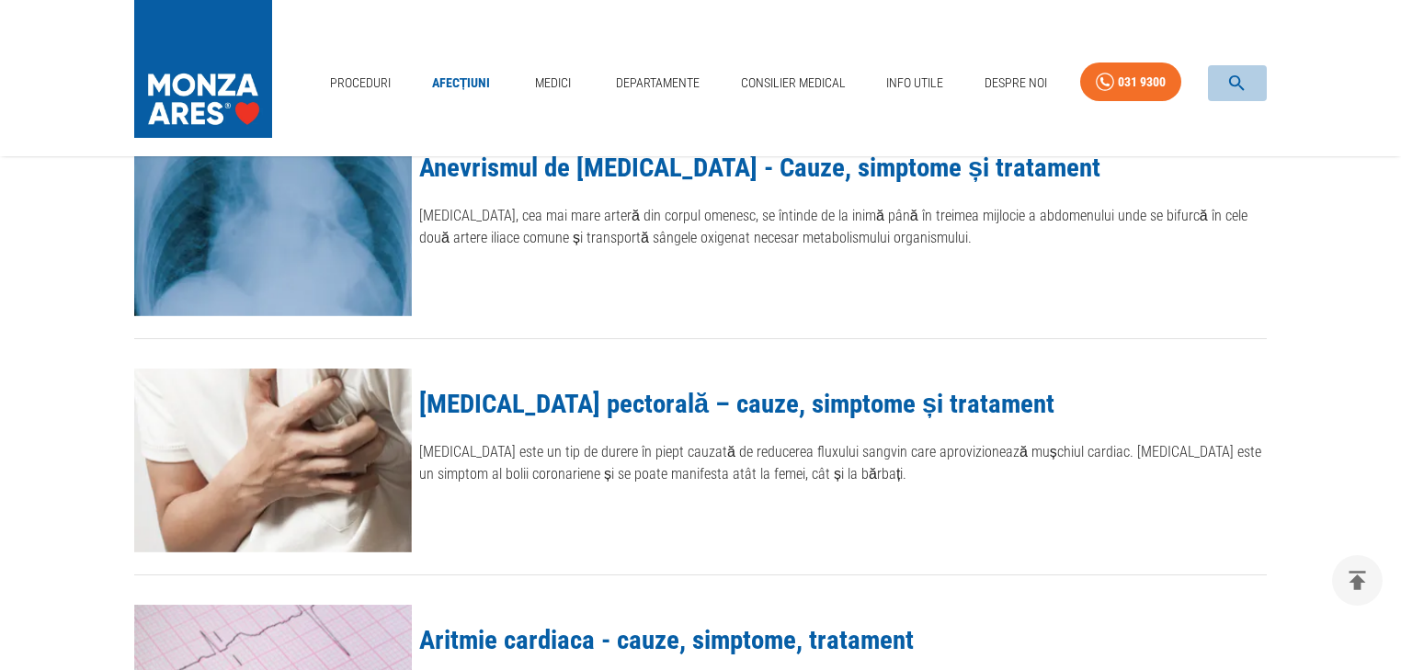
click at [1240, 83] on icon "button" at bounding box center [1236, 83] width 21 height 21
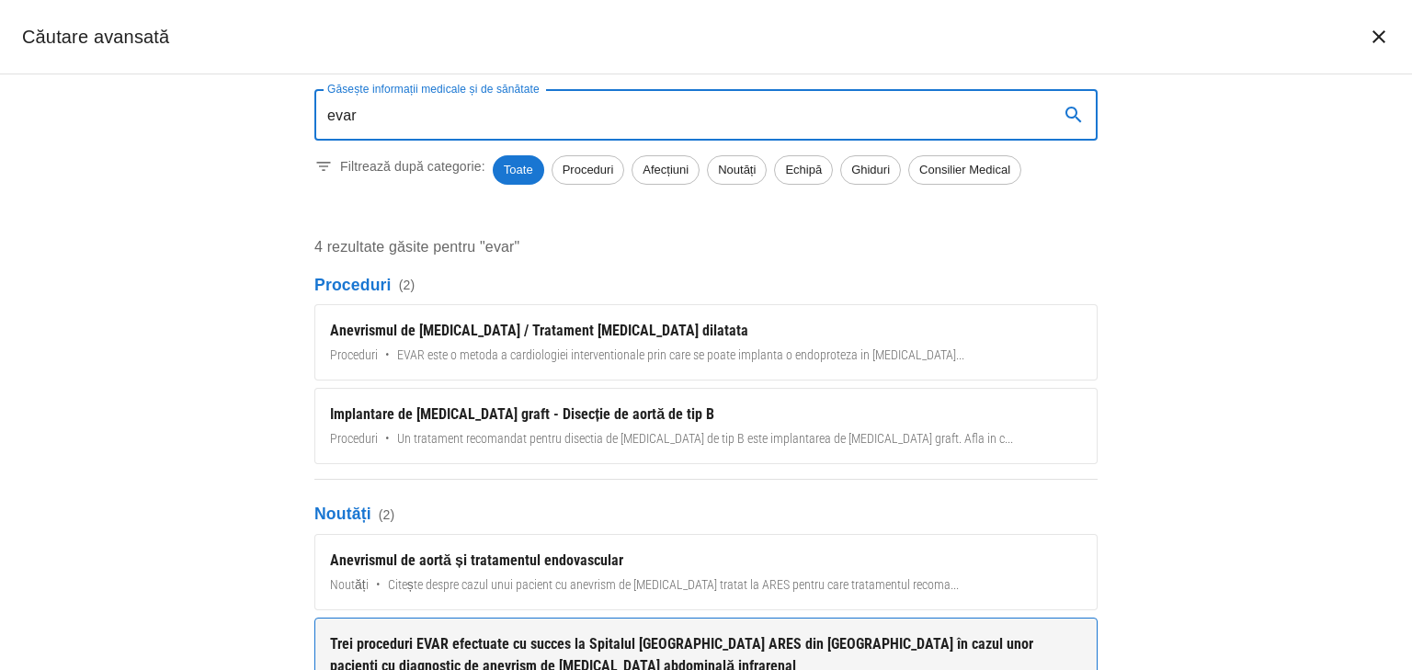
type input "evar"
click at [523, 636] on div "Trei proceduri EVAR efectuate cu succes la Spitalul MONZA ARES din Cluj Napoca …" at bounding box center [706, 655] width 752 height 44
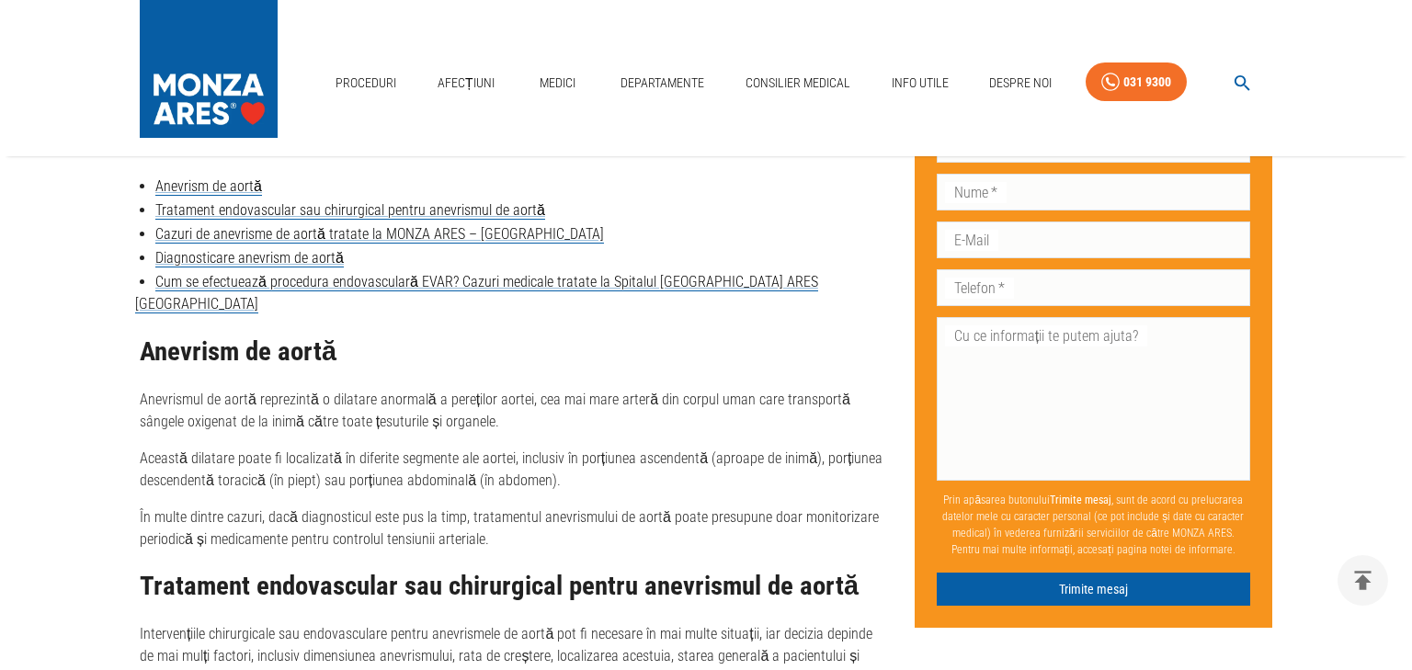
scroll to position [1030, 0]
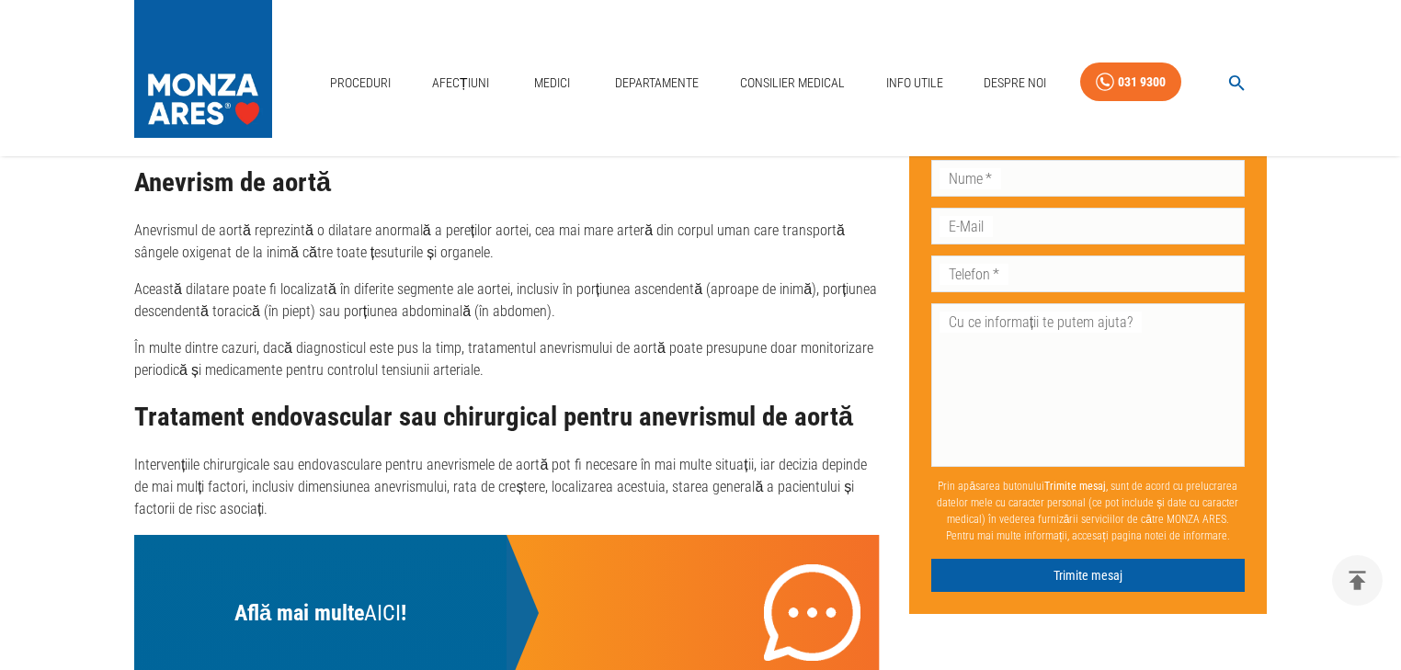
click at [1244, 83] on icon "button" at bounding box center [1236, 83] width 21 height 21
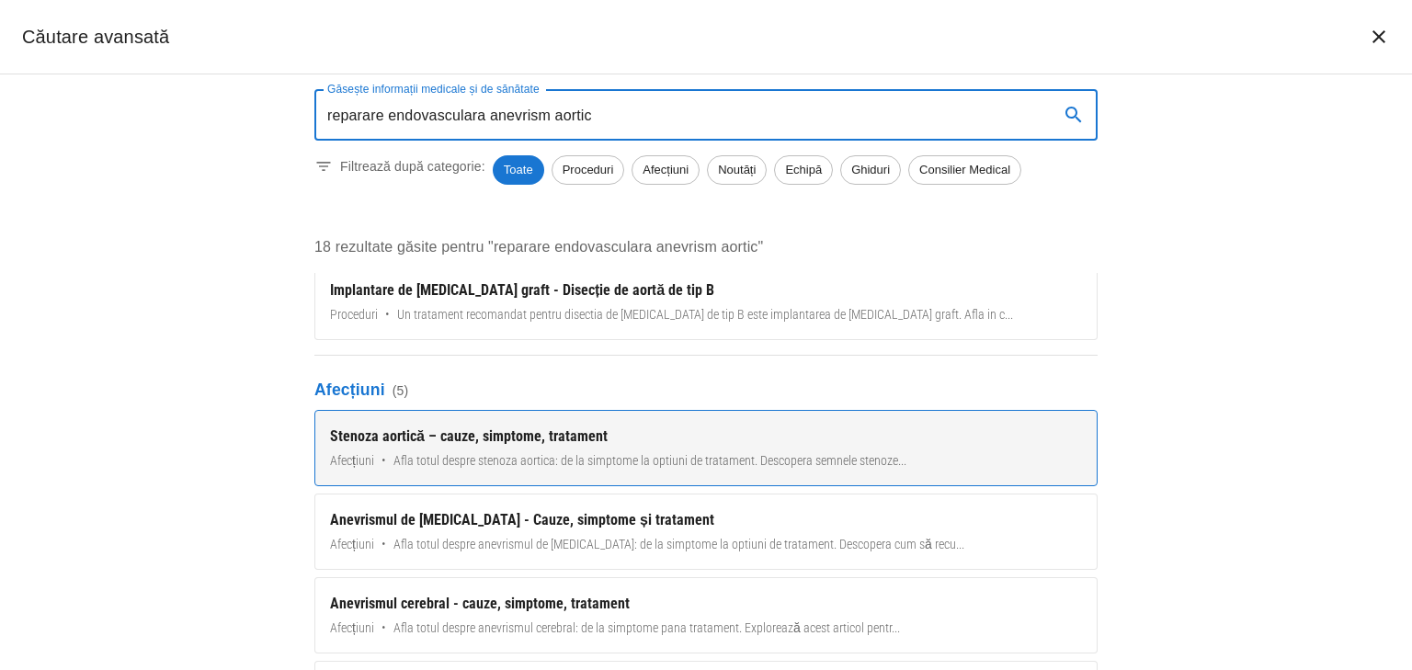
scroll to position [336, 0]
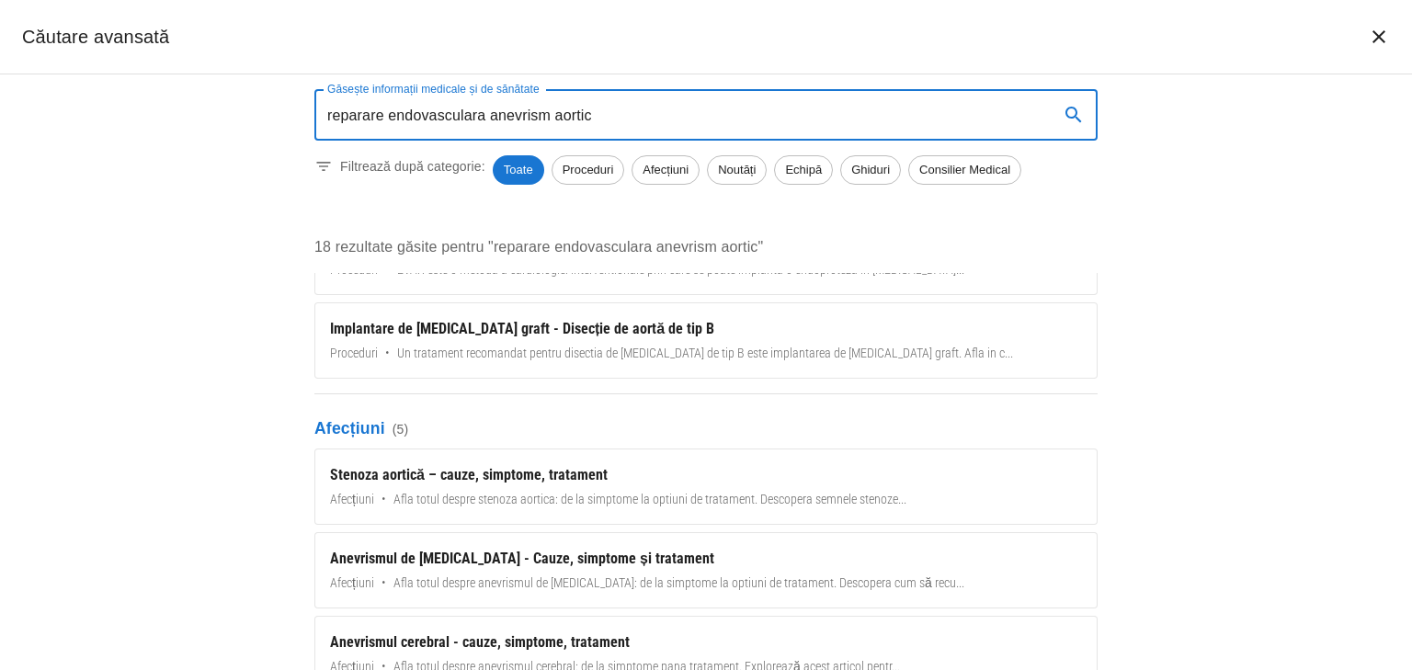
type input "reparare endovasculara anevrism aortic"
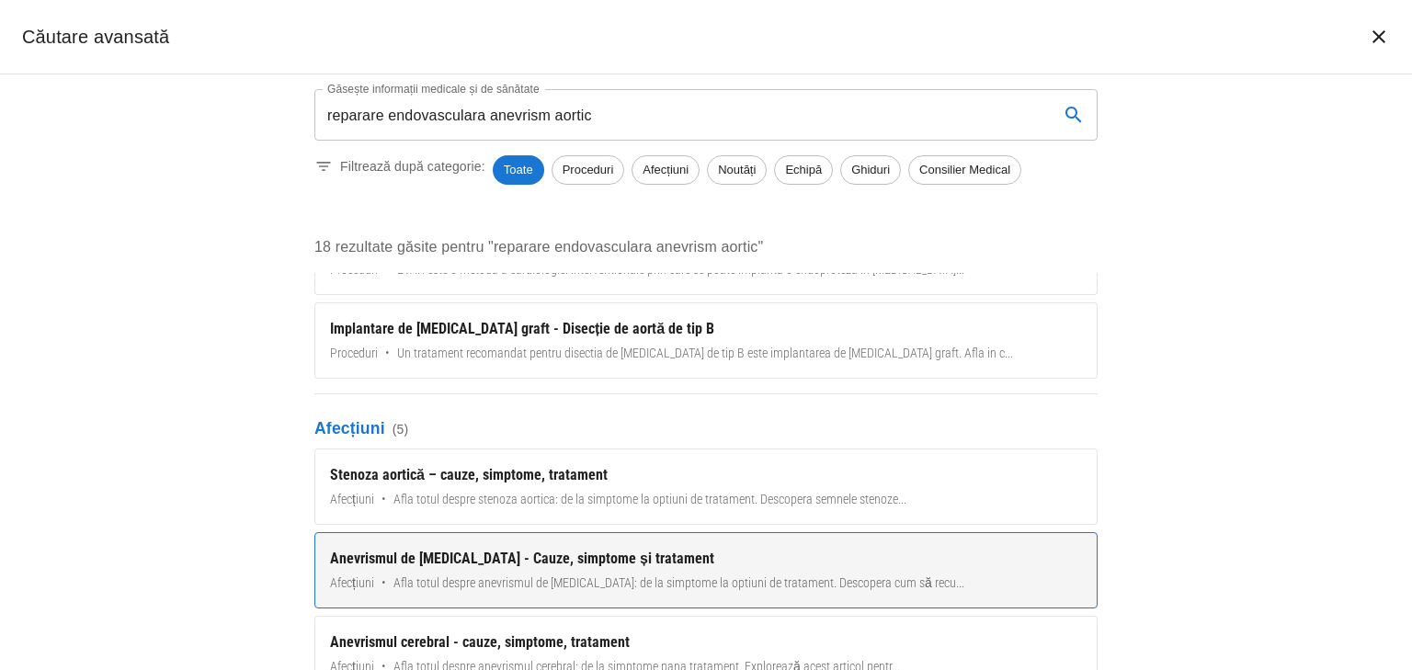
drag, startPoint x: 760, startPoint y: 436, endPoint x: 717, endPoint y: 559, distance: 130.5
click at [717, 559] on div "Anevrismul de aorta - Cauze, simptome și tratament" at bounding box center [706, 559] width 752 height 22
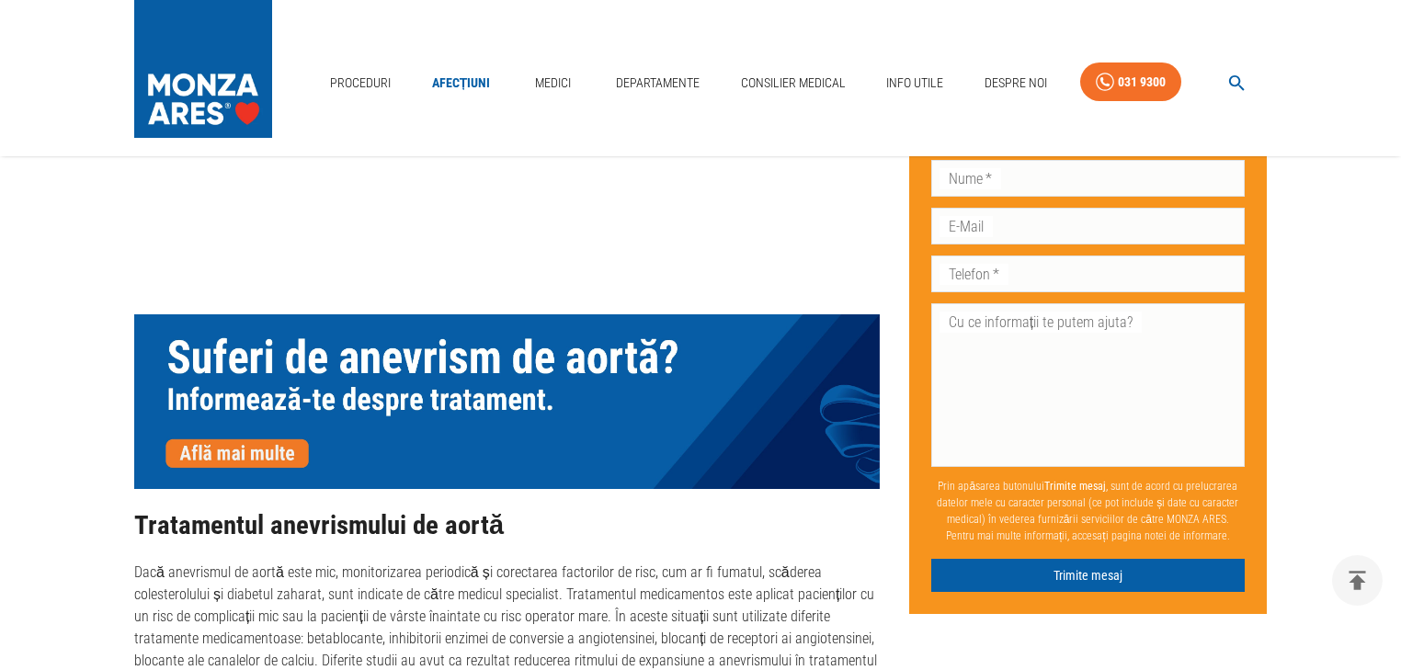
scroll to position [2795, 0]
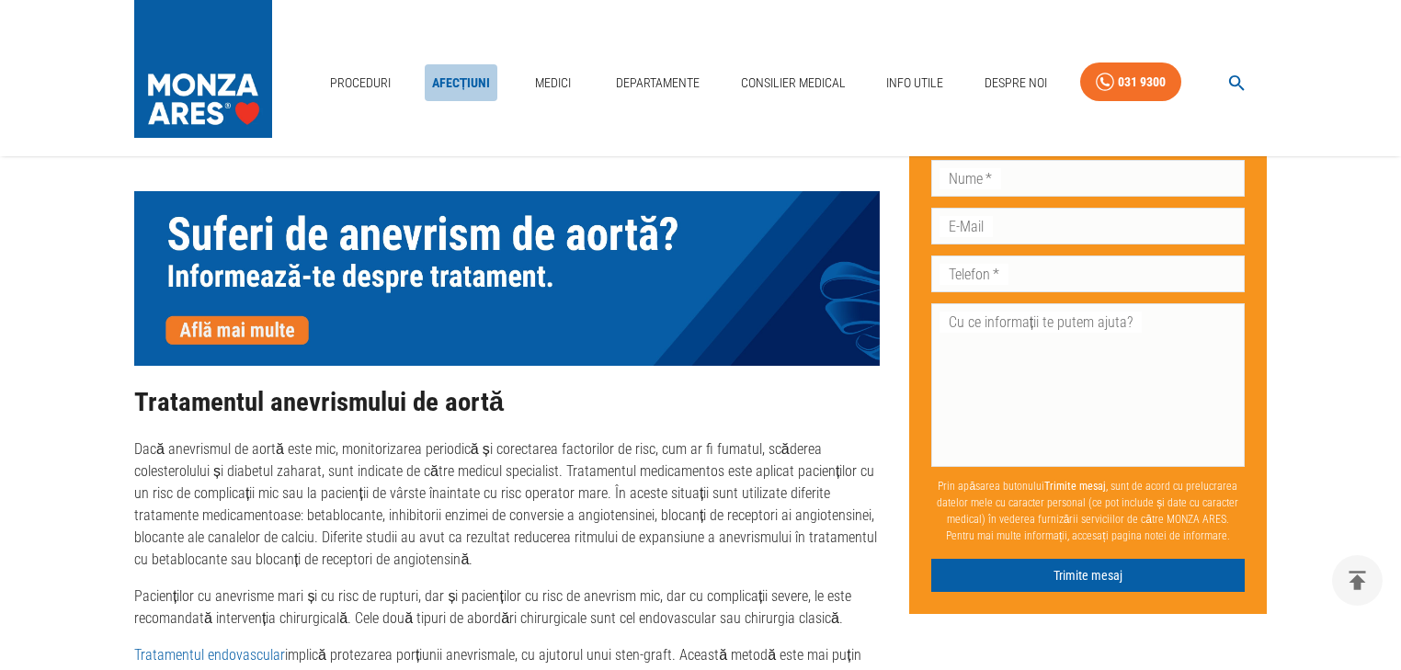
click at [446, 74] on link "Afecțiuni" at bounding box center [462, 83] width 74 height 38
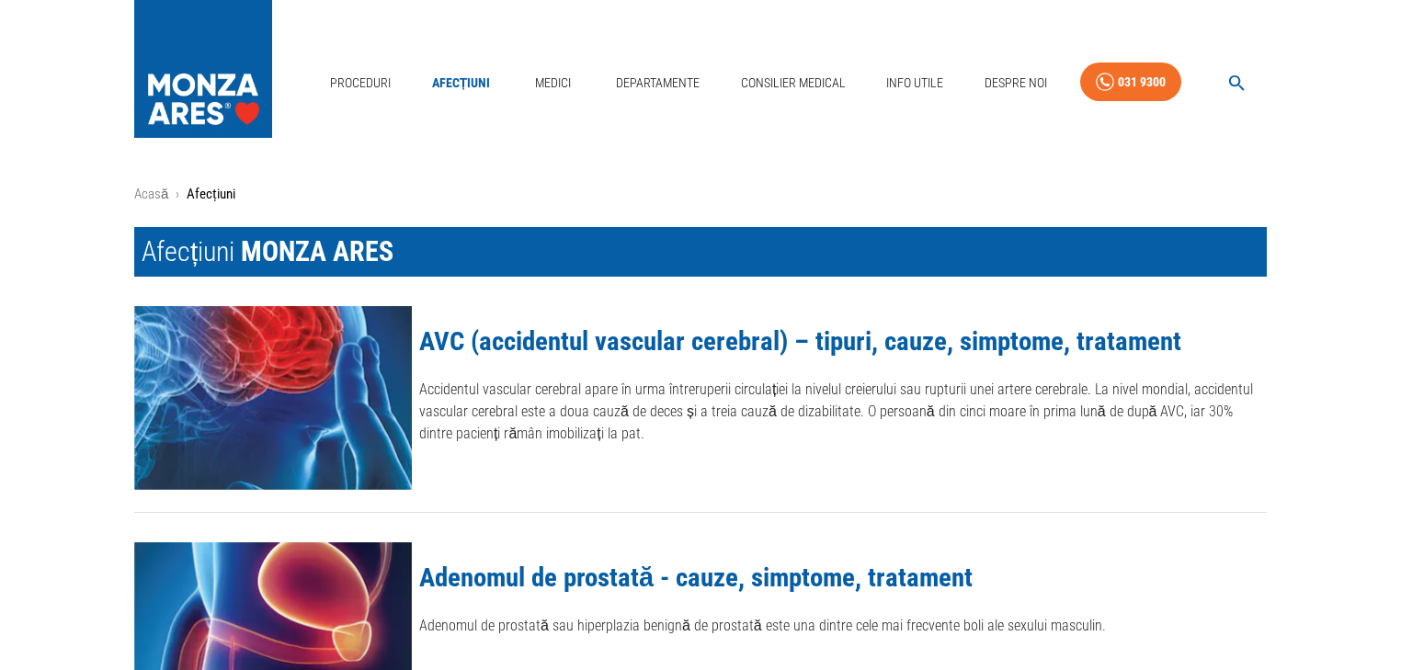
click at [1236, 82] on icon "button" at bounding box center [1236, 83] width 21 height 21
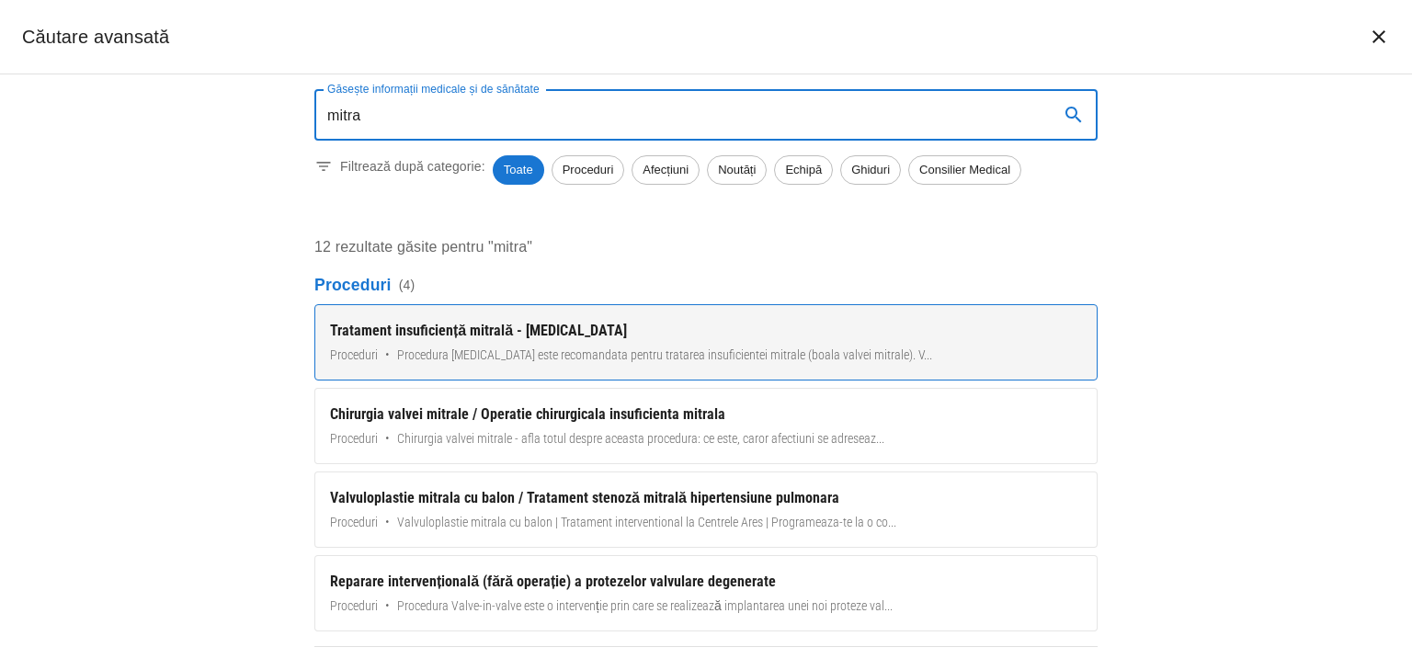
type input "mitra"
click at [630, 345] on link "Tratament insuficiență mitrală - MitraClip Proceduri • Procedura MitraClip este…" at bounding box center [705, 342] width 783 height 76
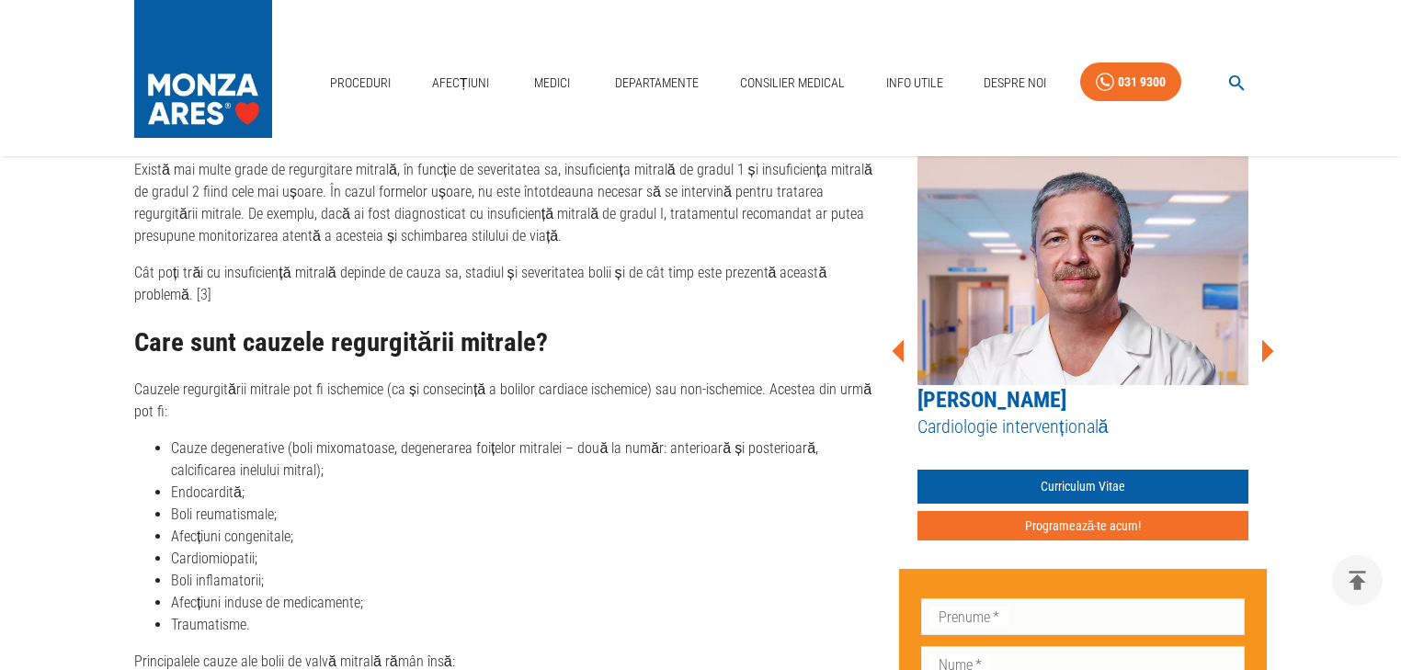
scroll to position [1618, 0]
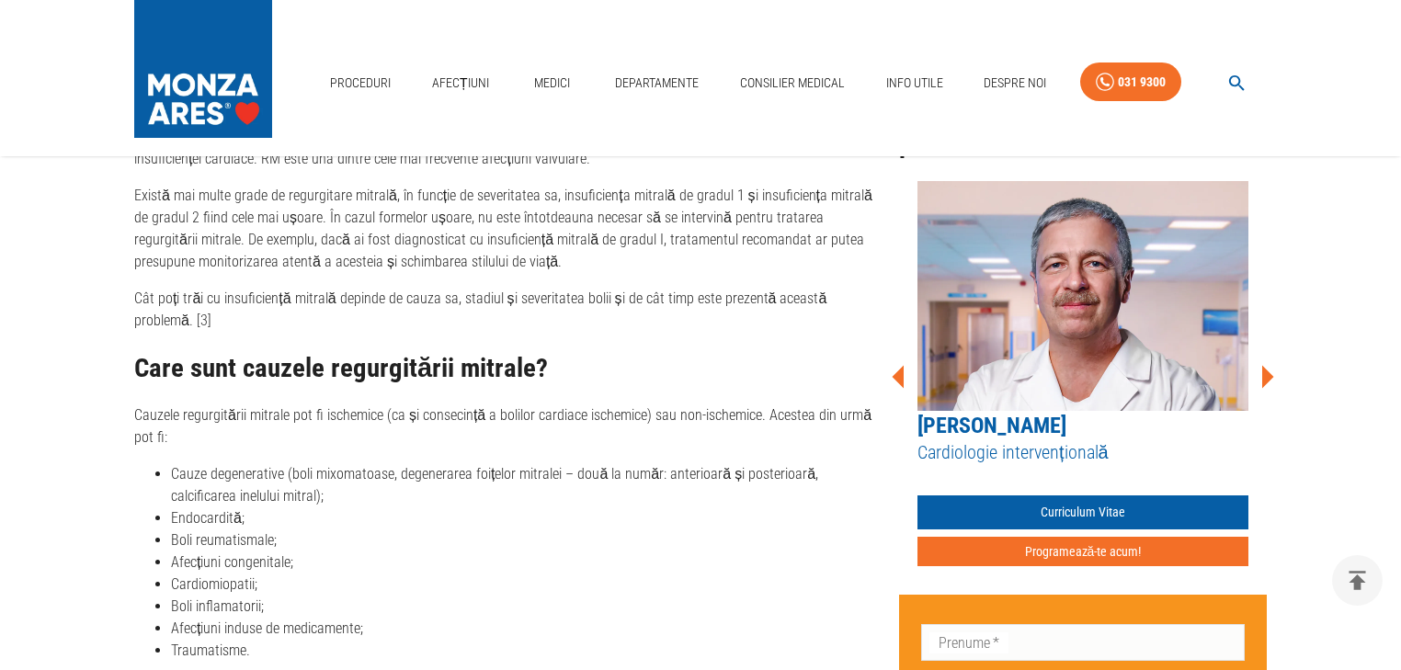
click at [1273, 370] on icon at bounding box center [1266, 376] width 55 height 55
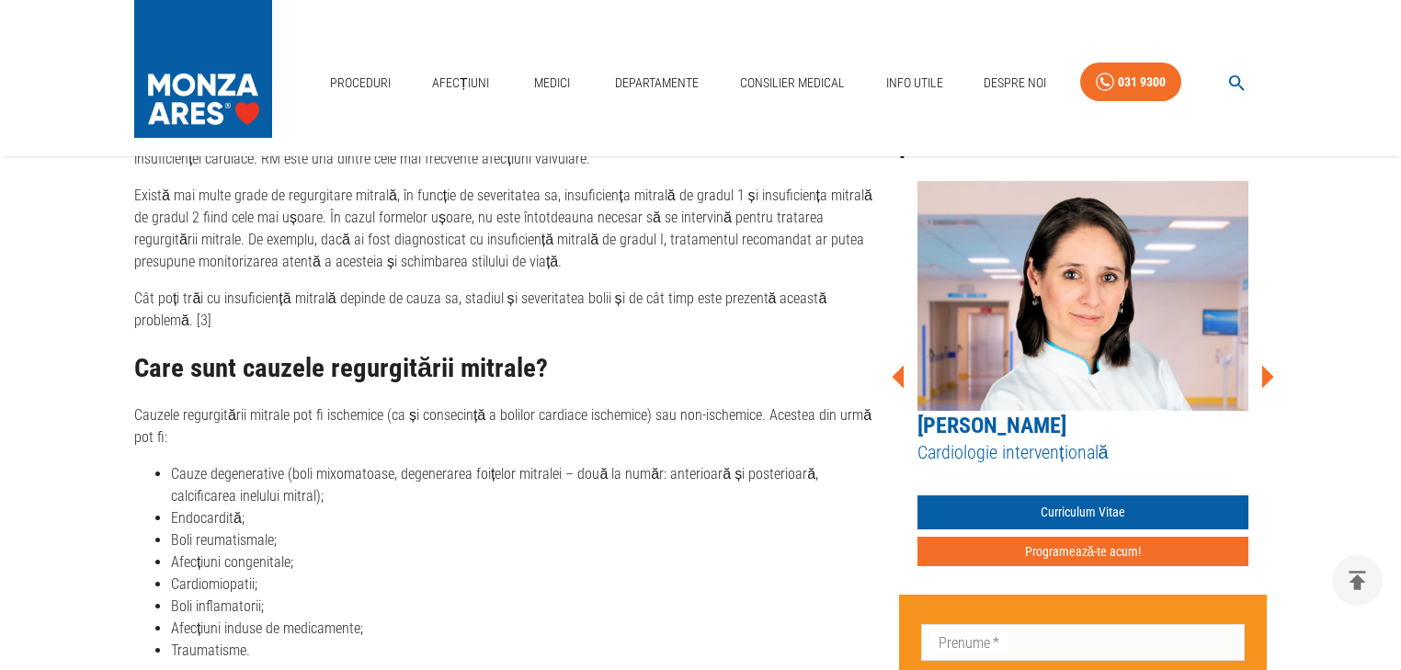
click at [1271, 370] on icon at bounding box center [1266, 376] width 55 height 55
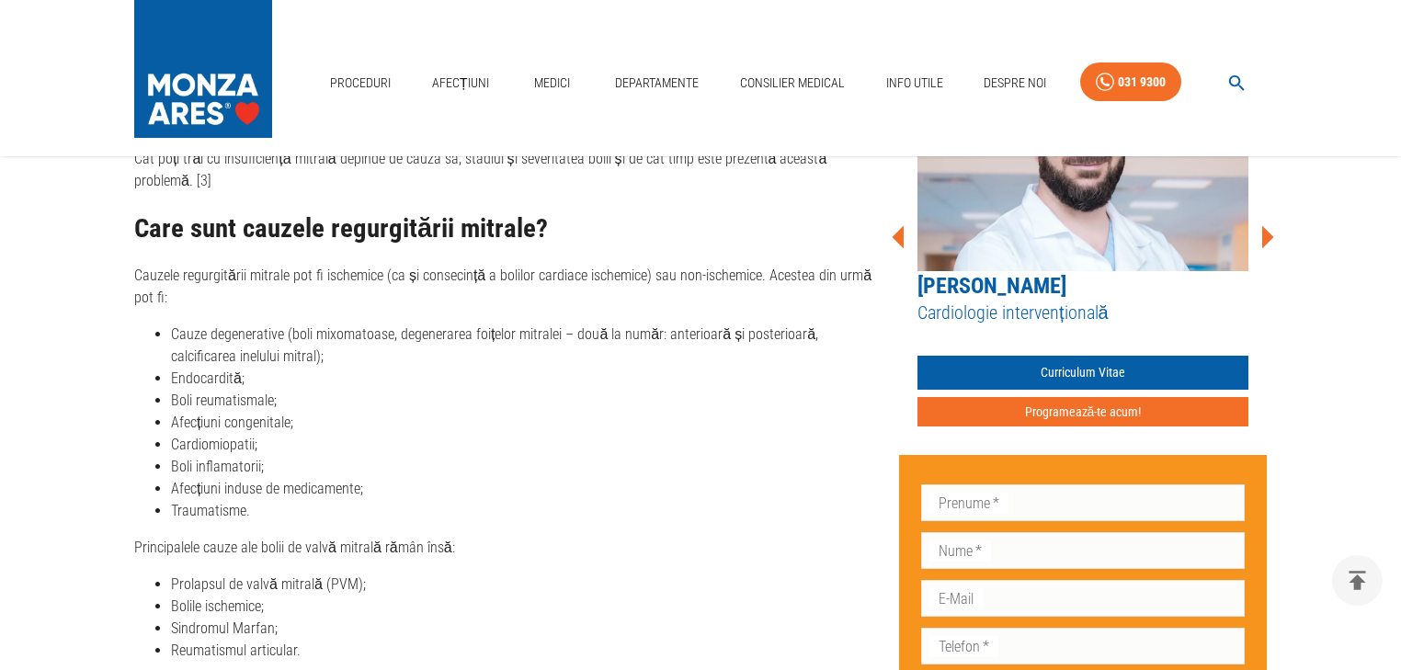
scroll to position [1765, 0]
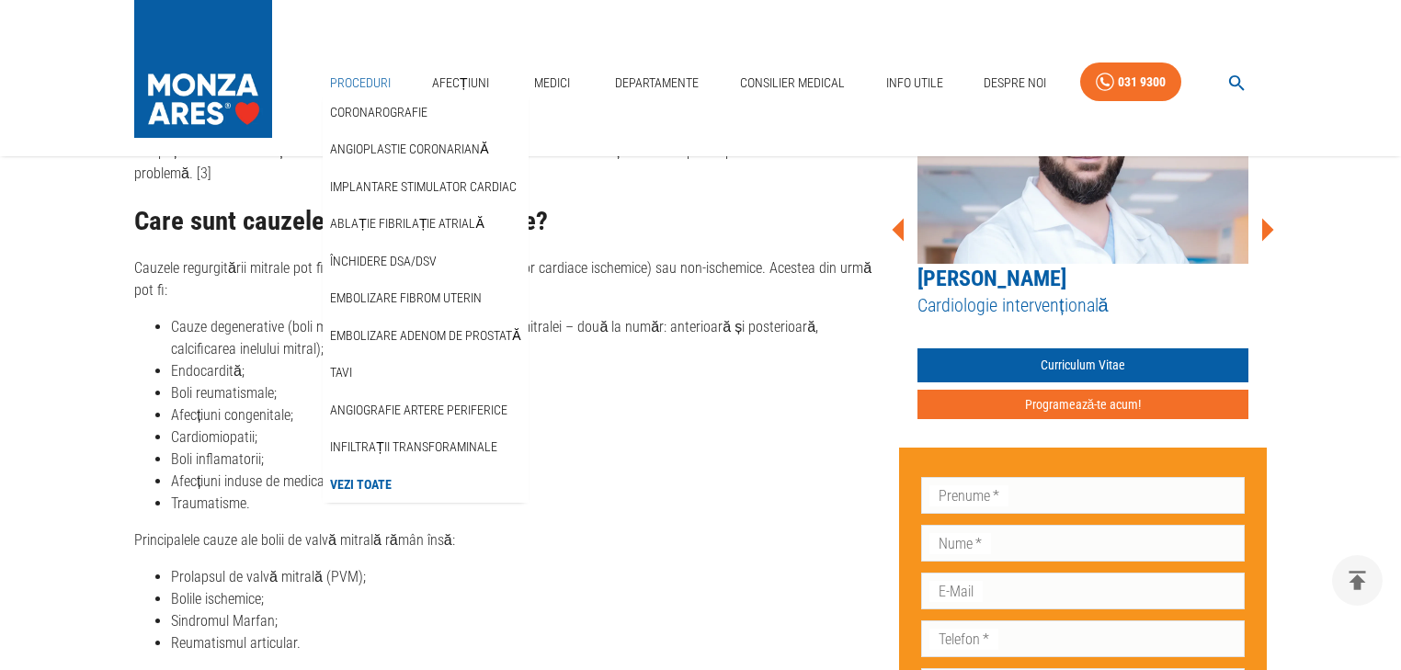
click at [367, 85] on link "Proceduri" at bounding box center [360, 83] width 75 height 38
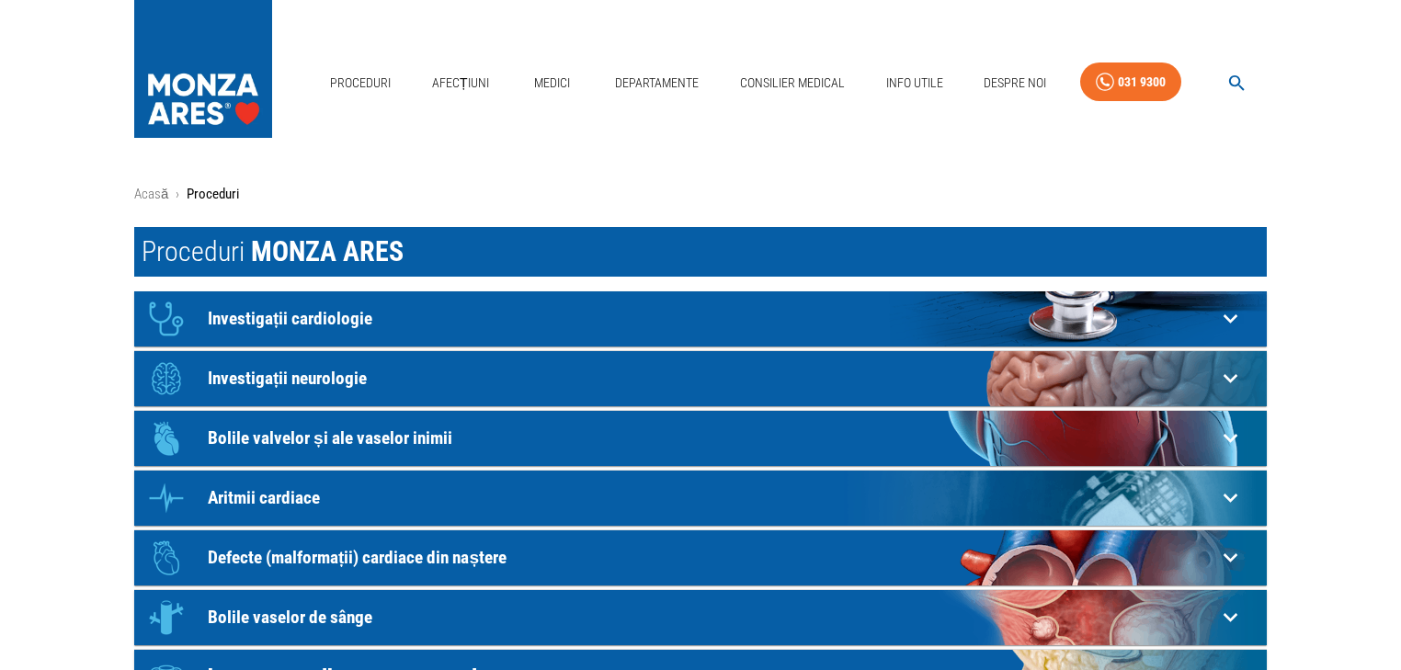
click at [282, 332] on div "Icon Investigații cardiologie" at bounding box center [677, 318] width 1077 height 55
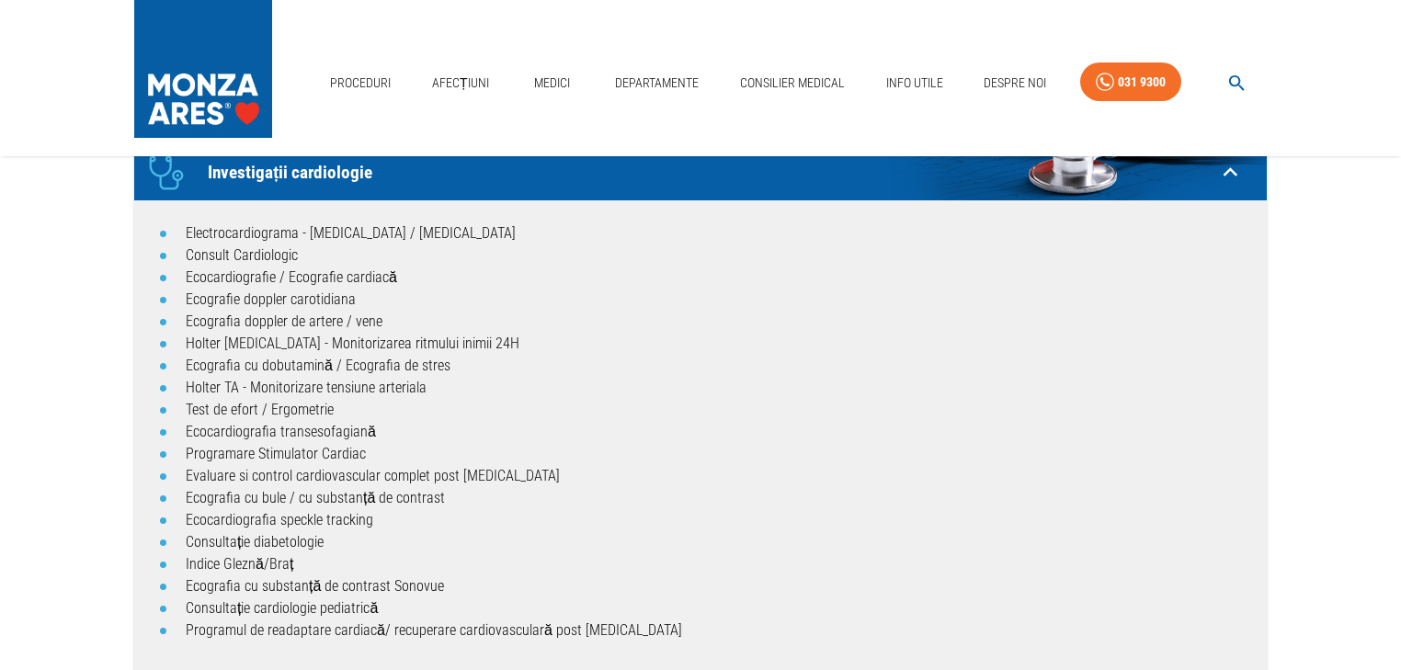
scroll to position [147, 0]
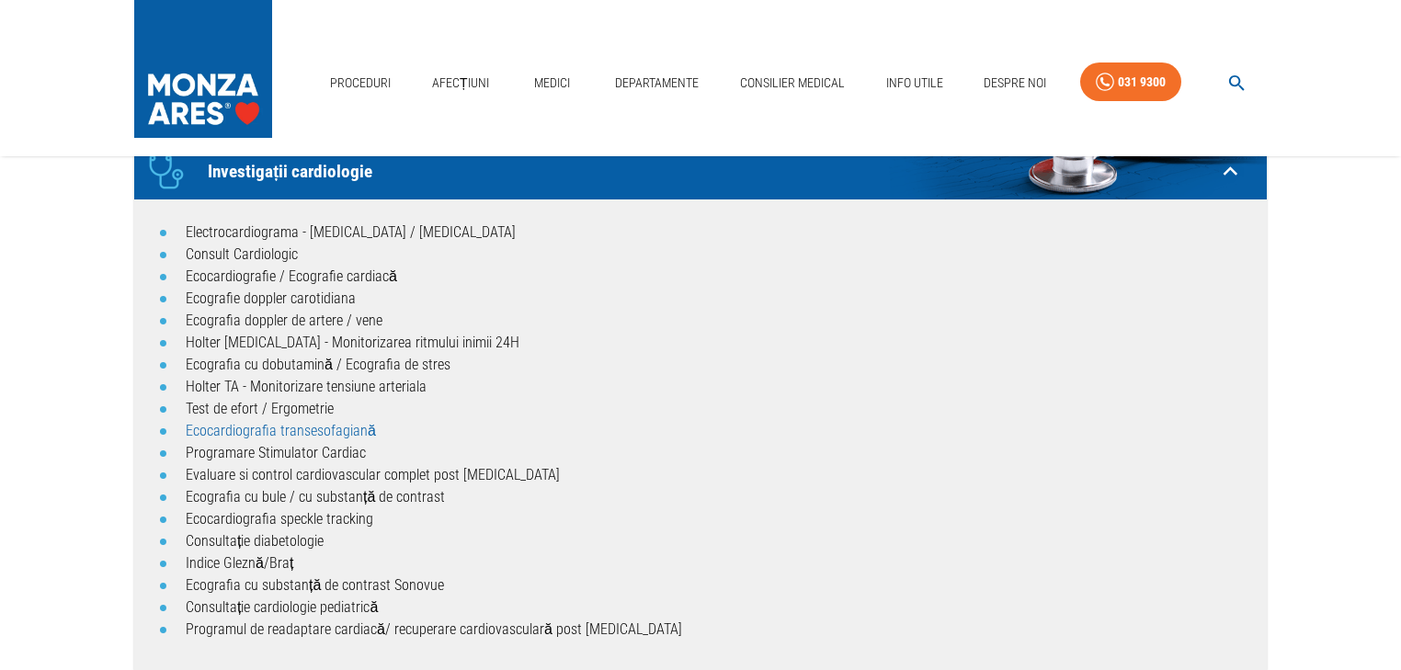
click at [311, 430] on link "Ecocardiografia transesofagiană" at bounding box center [281, 430] width 190 height 17
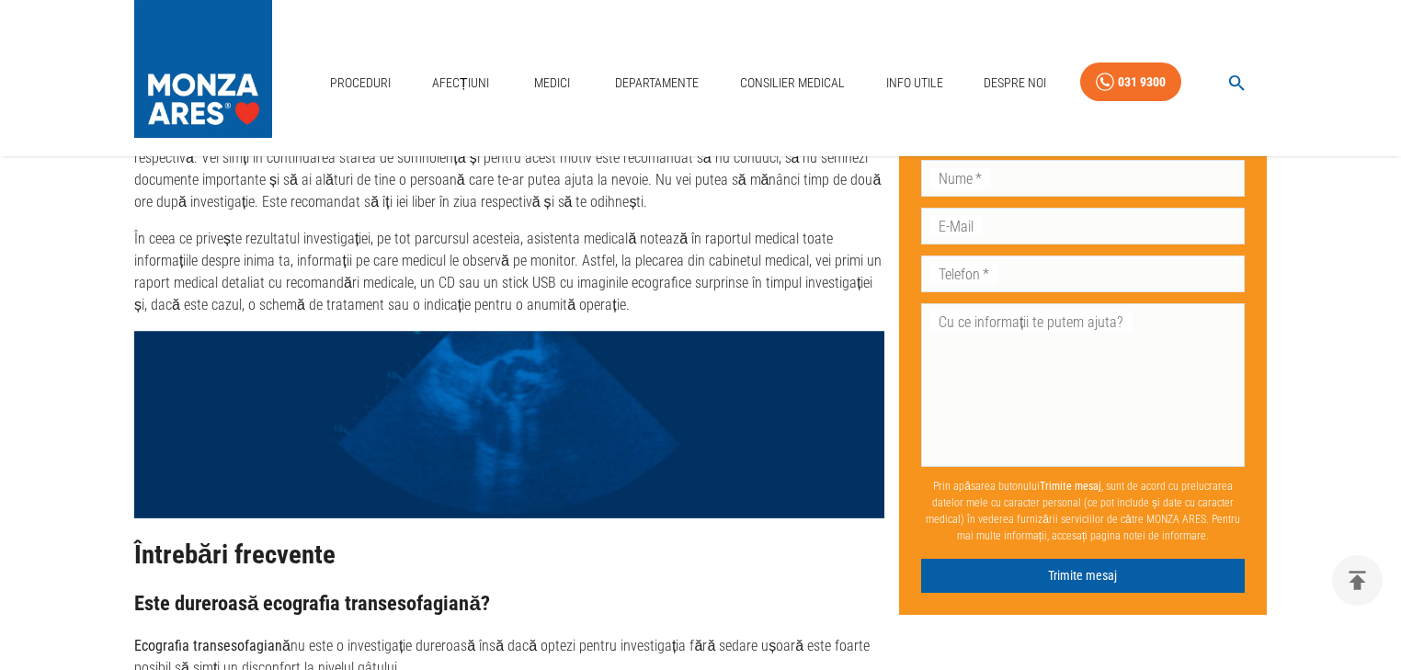
scroll to position [3898, 0]
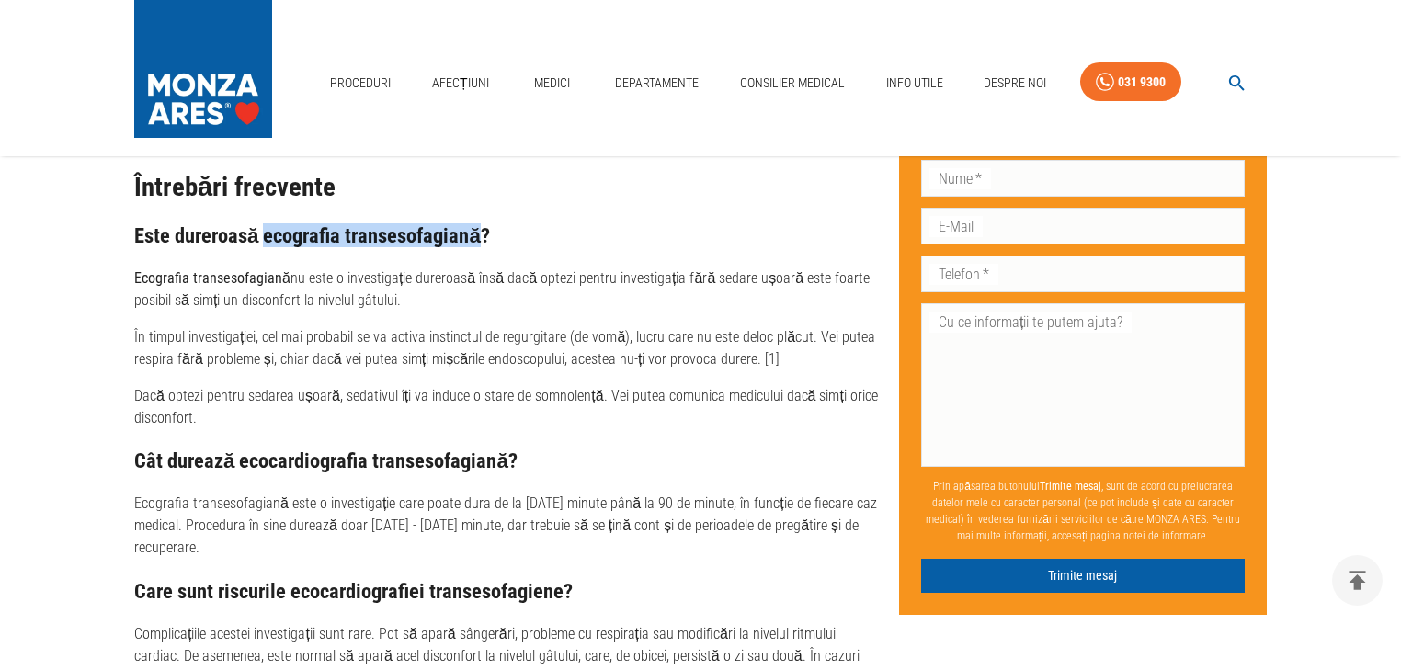
drag, startPoint x: 260, startPoint y: 190, endPoint x: 478, endPoint y: 193, distance: 217.9
click at [478, 224] on h3 "Este dureroasă ecografia transesofagiană?" at bounding box center [509, 235] width 750 height 23
copy h3 "ecografia transesofagiană"
